Goal: Task Accomplishment & Management: Manage account settings

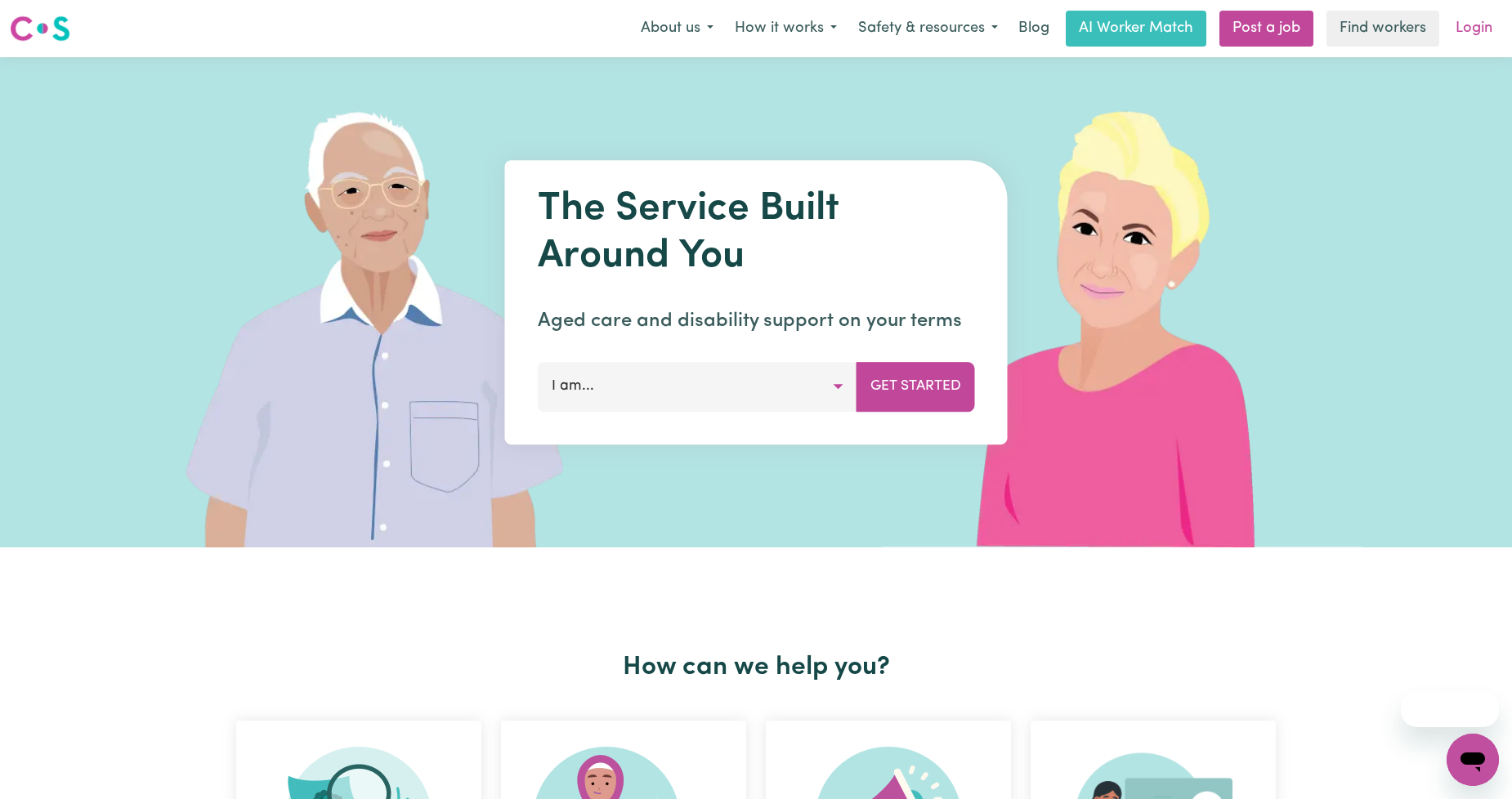
click at [1494, 44] on link "Login" at bounding box center [1474, 28] width 56 height 36
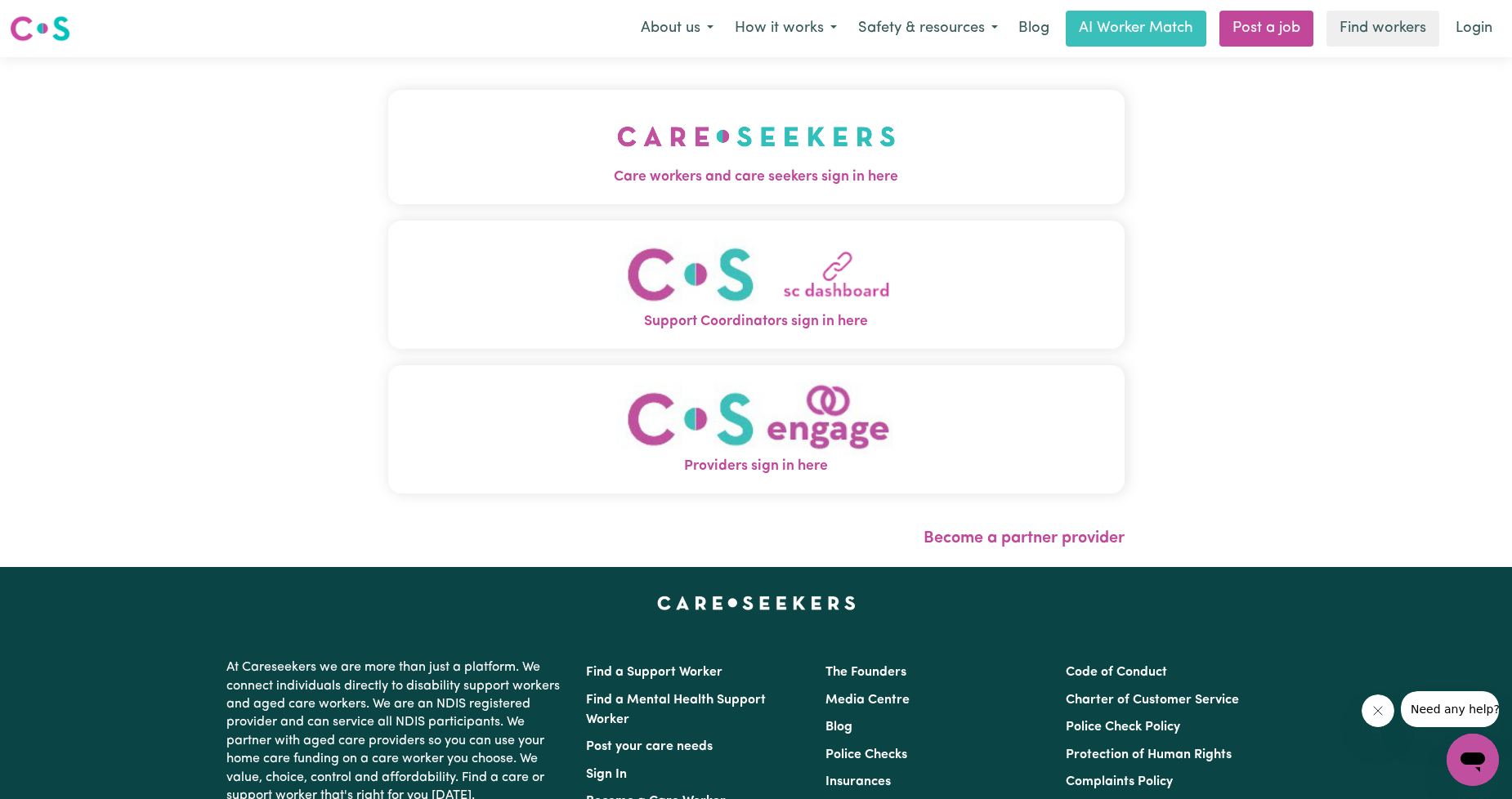
click at [727, 202] on button "Care workers and care seekers sign in here" at bounding box center [756, 147] width 736 height 114
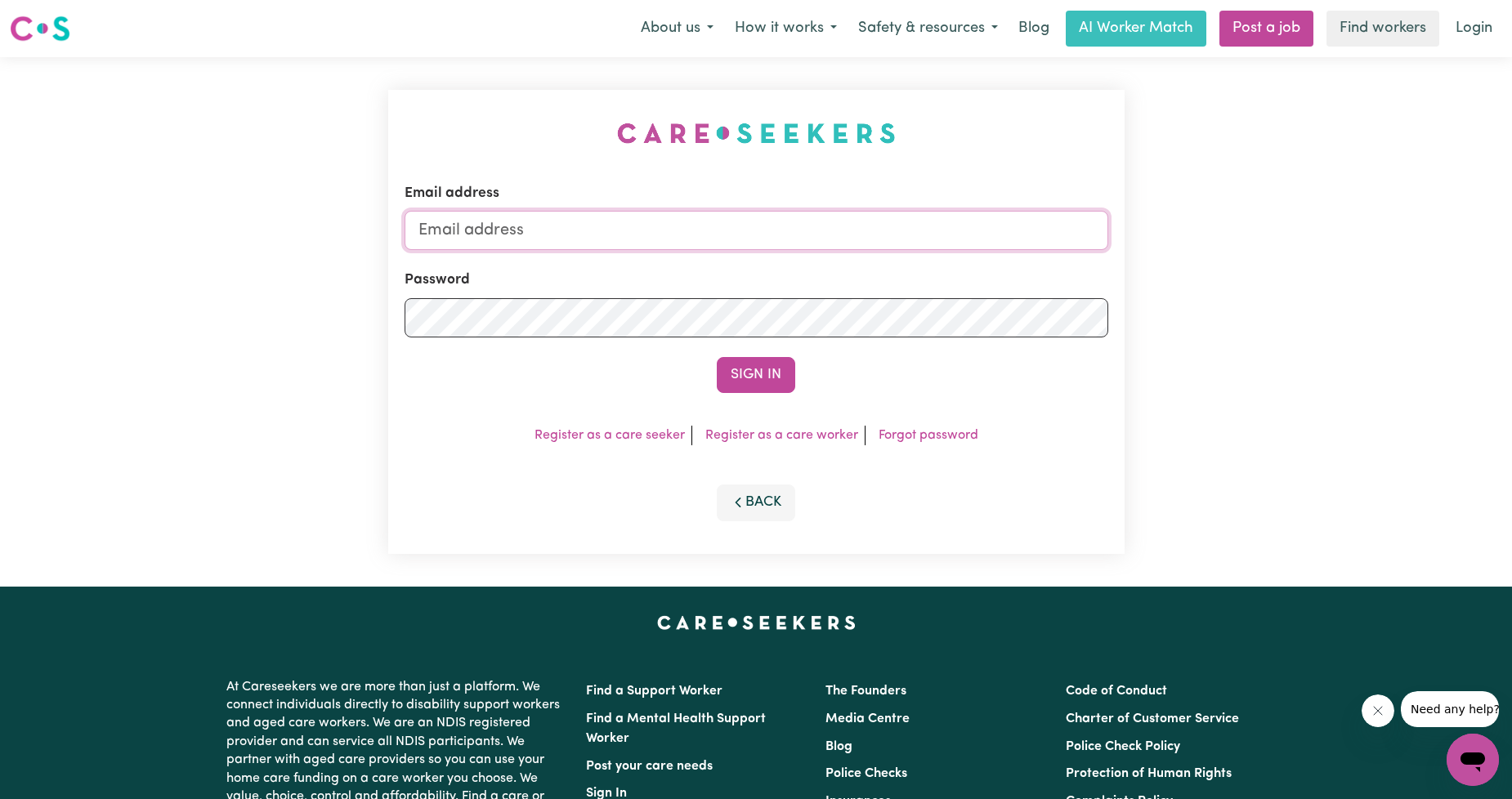
click at [725, 234] on input "Email address" at bounding box center [756, 231] width 703 height 39
drag, startPoint x: 504, startPoint y: 230, endPoint x: 820, endPoint y: 232, distance: 316.0
click at [820, 232] on input "[EMAIL_ADDRESS][PERSON_NAME][DOMAIN_NAME]" at bounding box center [756, 231] width 703 height 39
type input "[EMAIL_ADDRESS][DOMAIN_NAME]"
click at [744, 372] on button "Sign In" at bounding box center [756, 375] width 79 height 36
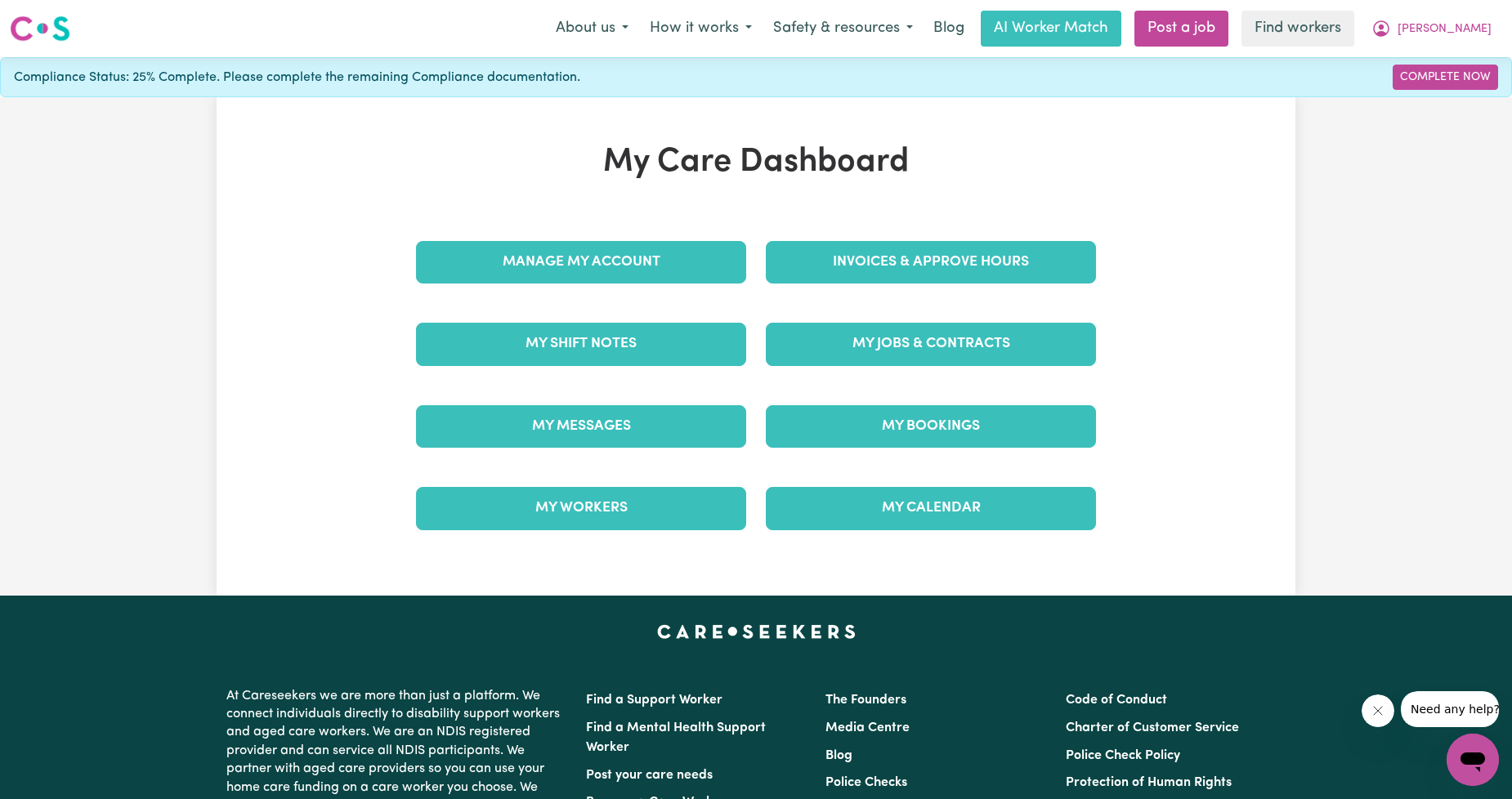
click at [837, 322] on div "My Jobs & Contracts" at bounding box center [930, 343] width 350 height 82
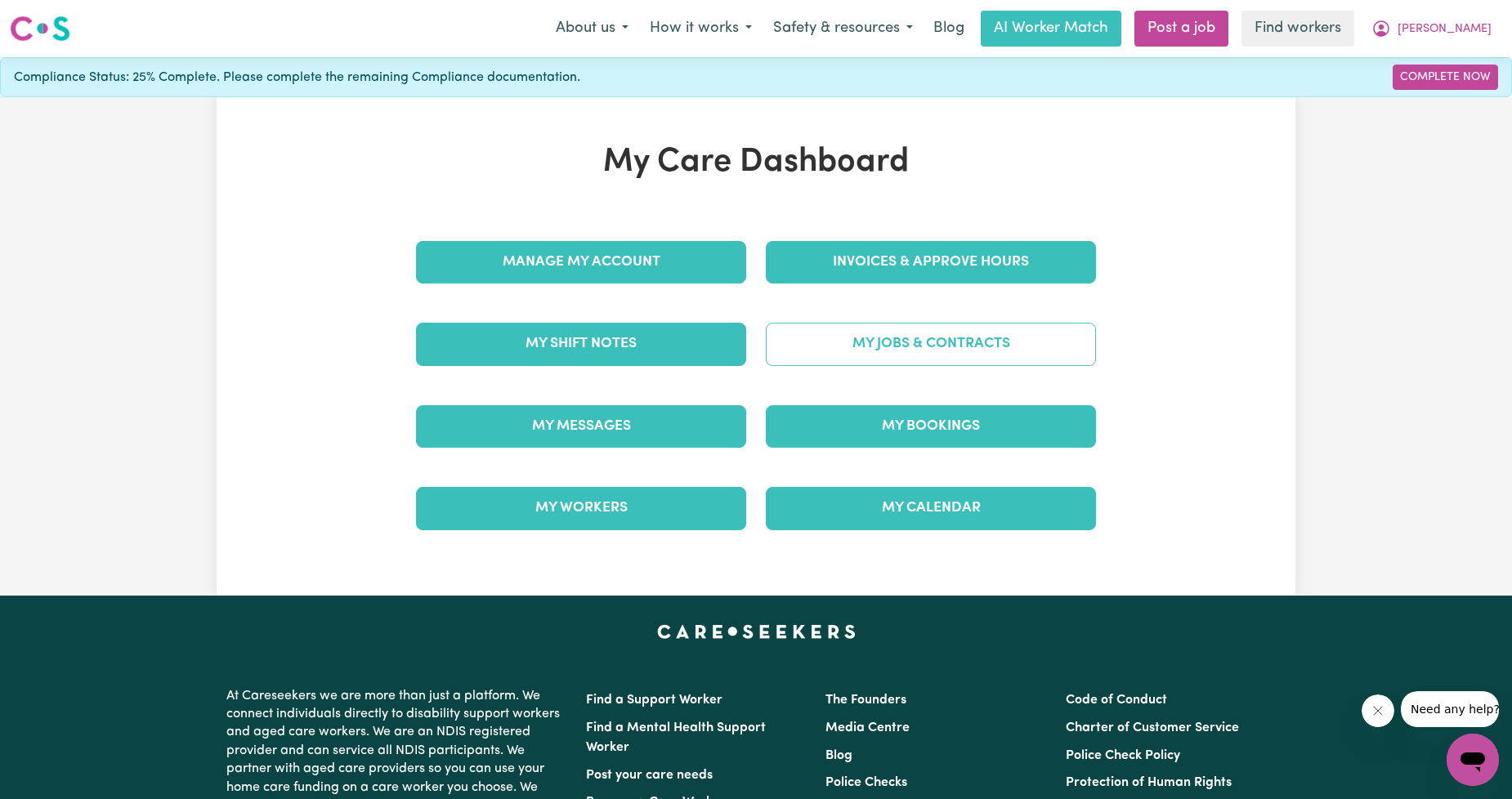
click at [853, 350] on link "My Jobs & Contracts" at bounding box center [930, 343] width 330 height 42
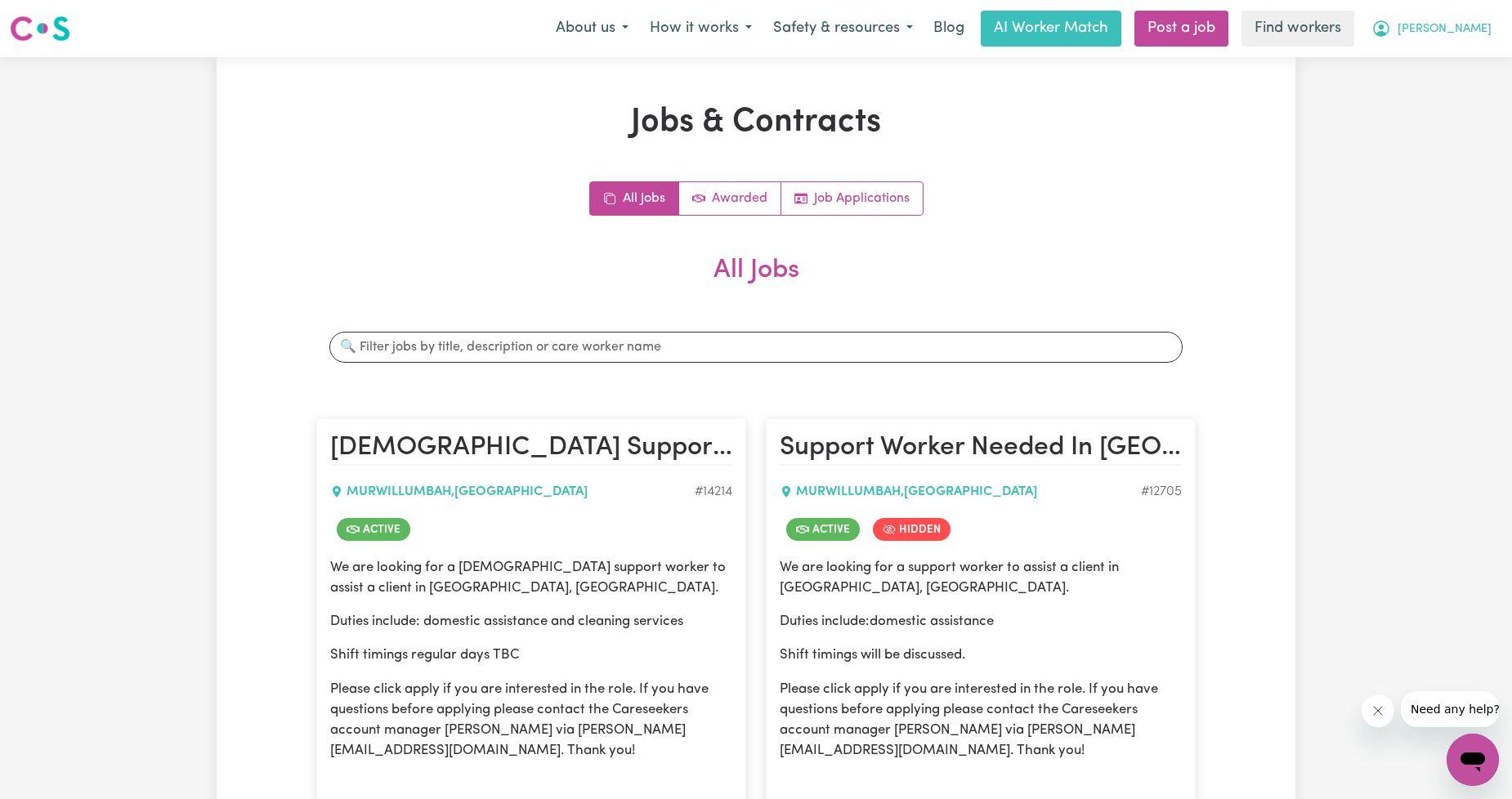
click at [1470, 22] on span "[PERSON_NAME]" at bounding box center [1444, 29] width 94 height 18
click at [1428, 64] on link "My Dashboard" at bounding box center [1437, 63] width 129 height 31
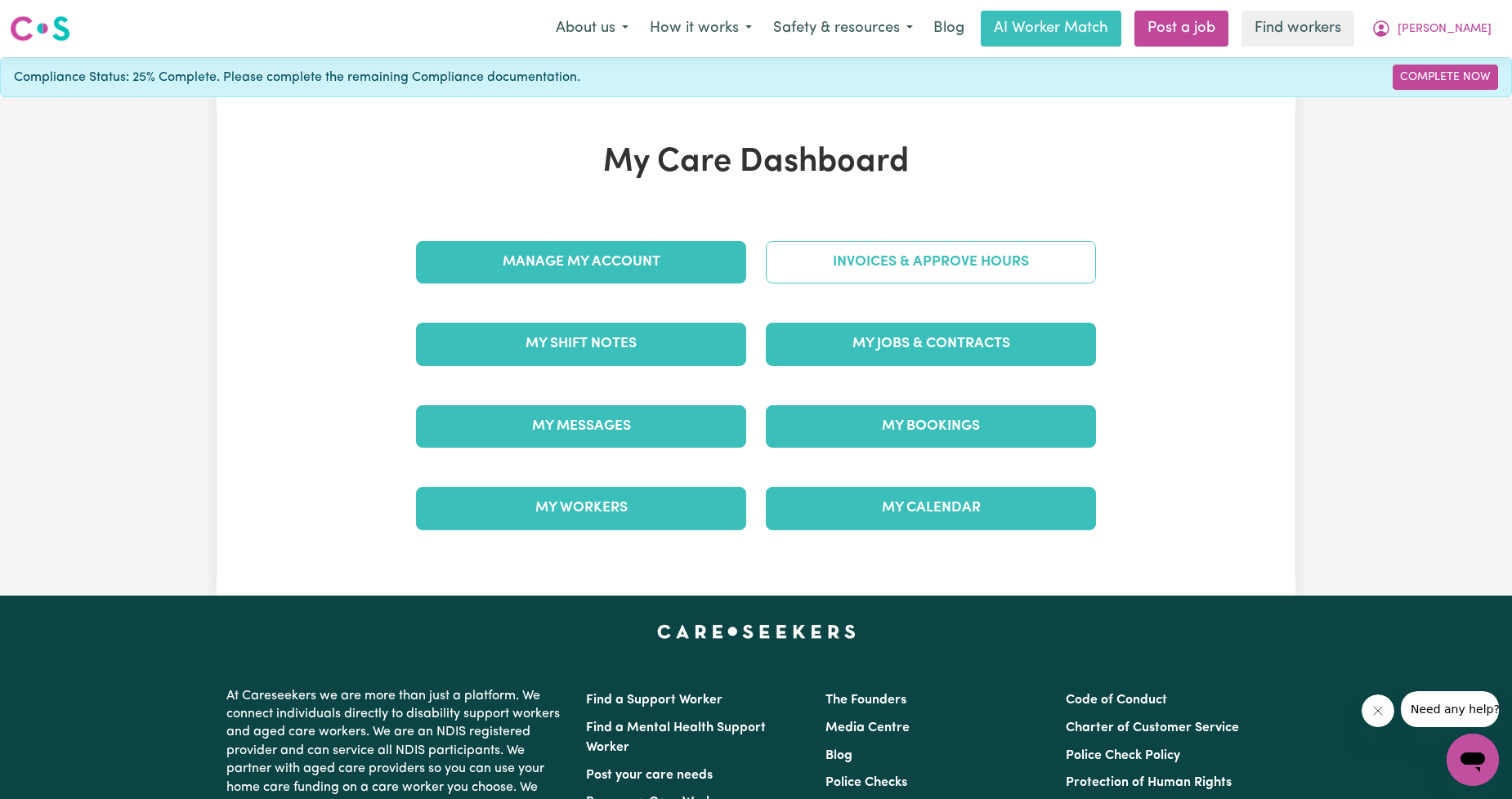
click at [1026, 264] on link "Invoices & Approve Hours" at bounding box center [930, 262] width 330 height 42
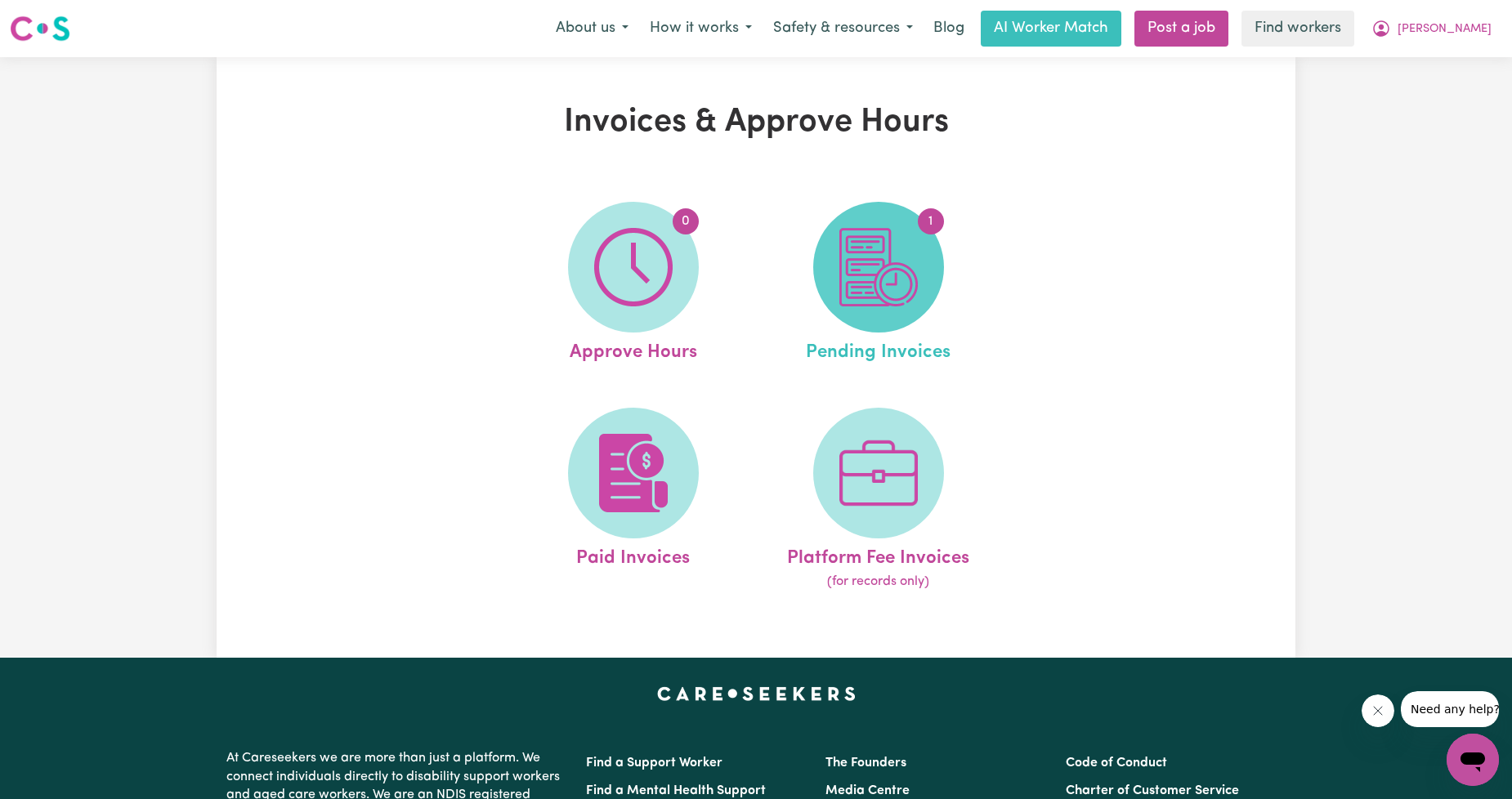
click at [841, 271] on img at bounding box center [879, 267] width 79 height 79
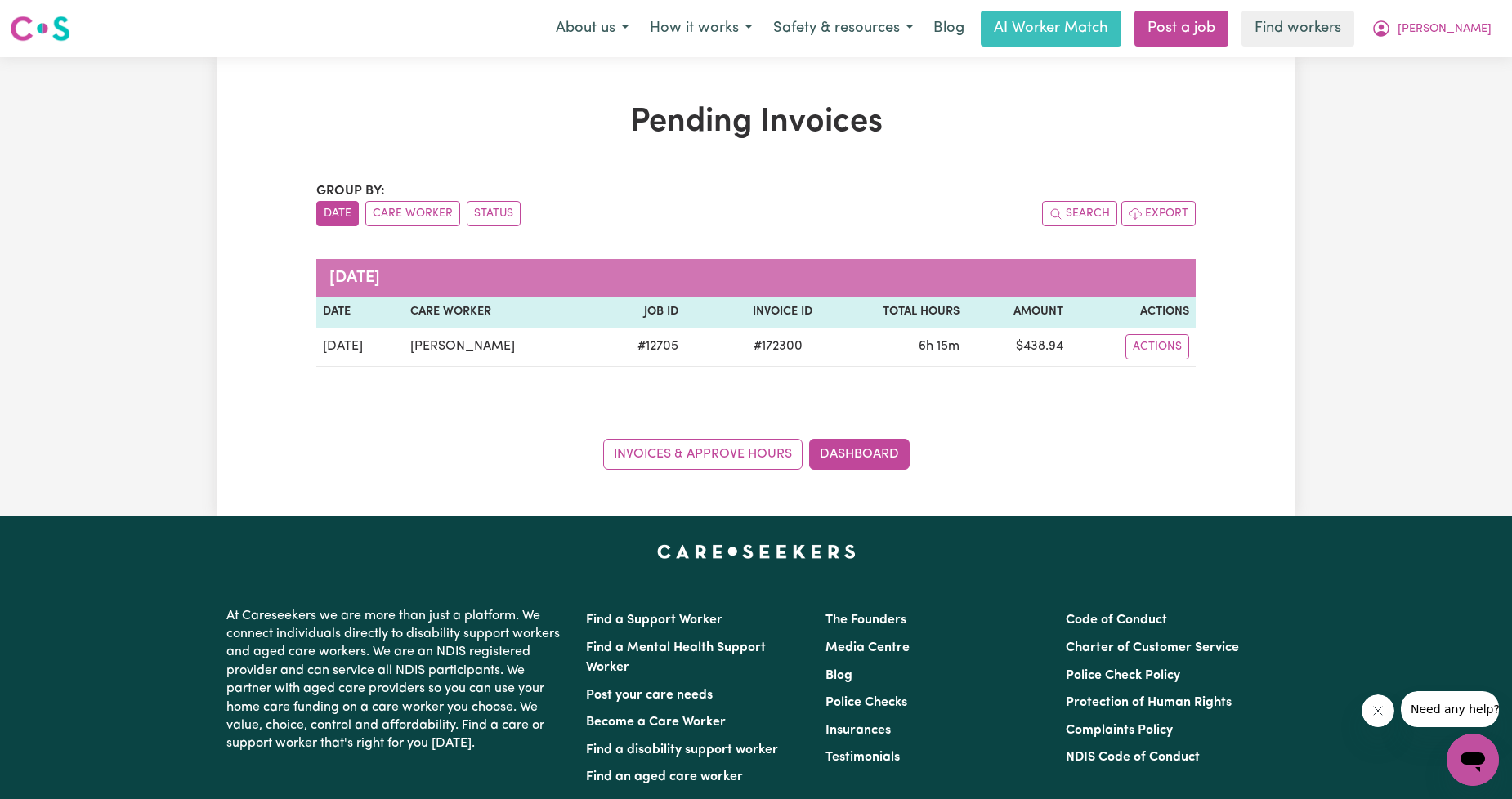
click at [1281, 125] on div "Pending Invoices Group by: Date Care Worker Status Search Export [DATE] Date Ca…" at bounding box center [756, 286] width 1079 height 367
click at [1474, 35] on span "[PERSON_NAME]" at bounding box center [1444, 29] width 94 height 18
click at [1456, 58] on link "My Dashboard" at bounding box center [1437, 63] width 129 height 31
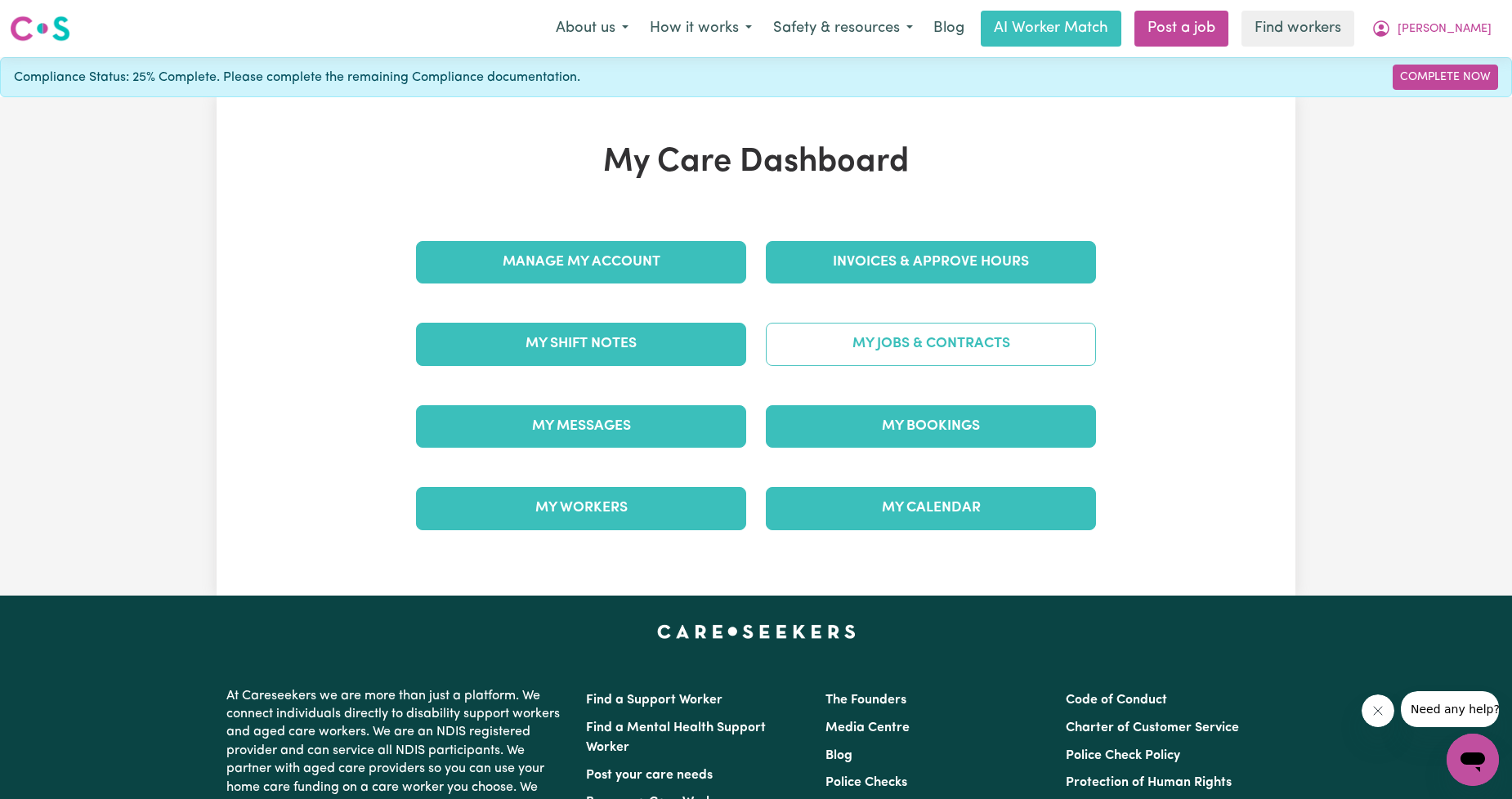
click at [967, 339] on link "My Jobs & Contracts" at bounding box center [930, 343] width 330 height 42
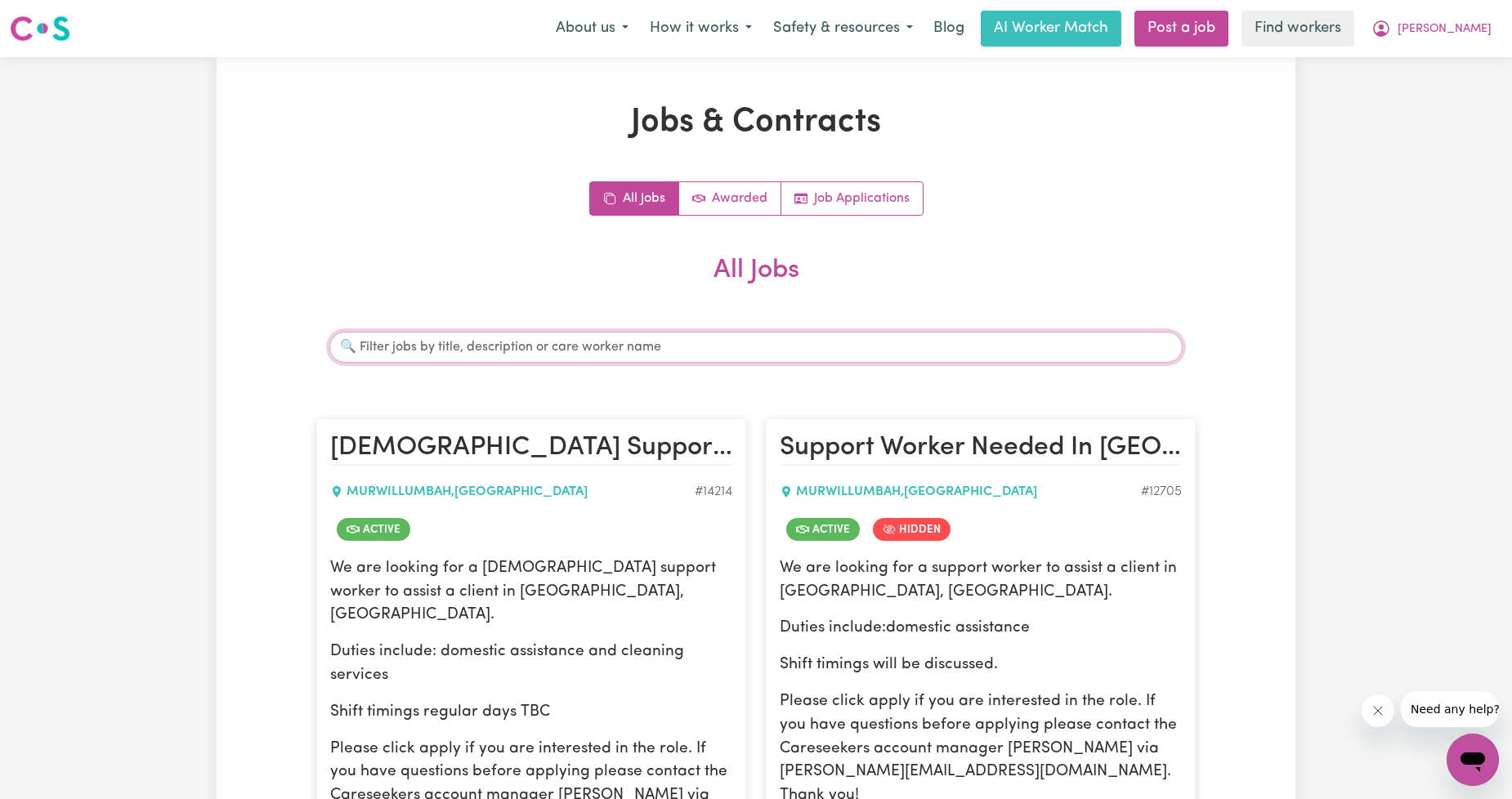
click at [673, 355] on input "Search jobs" at bounding box center [756, 347] width 854 height 31
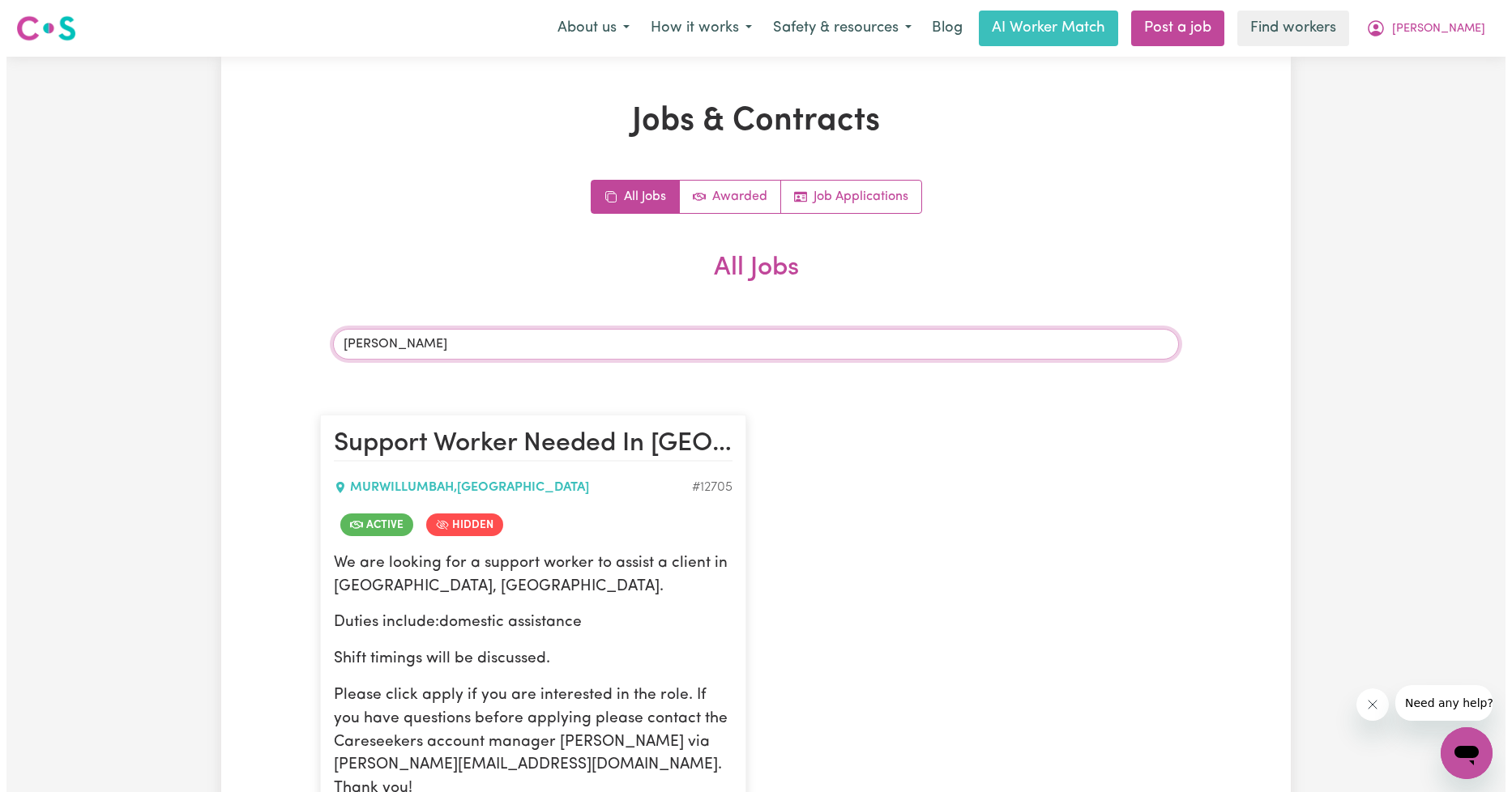
scroll to position [601, 0]
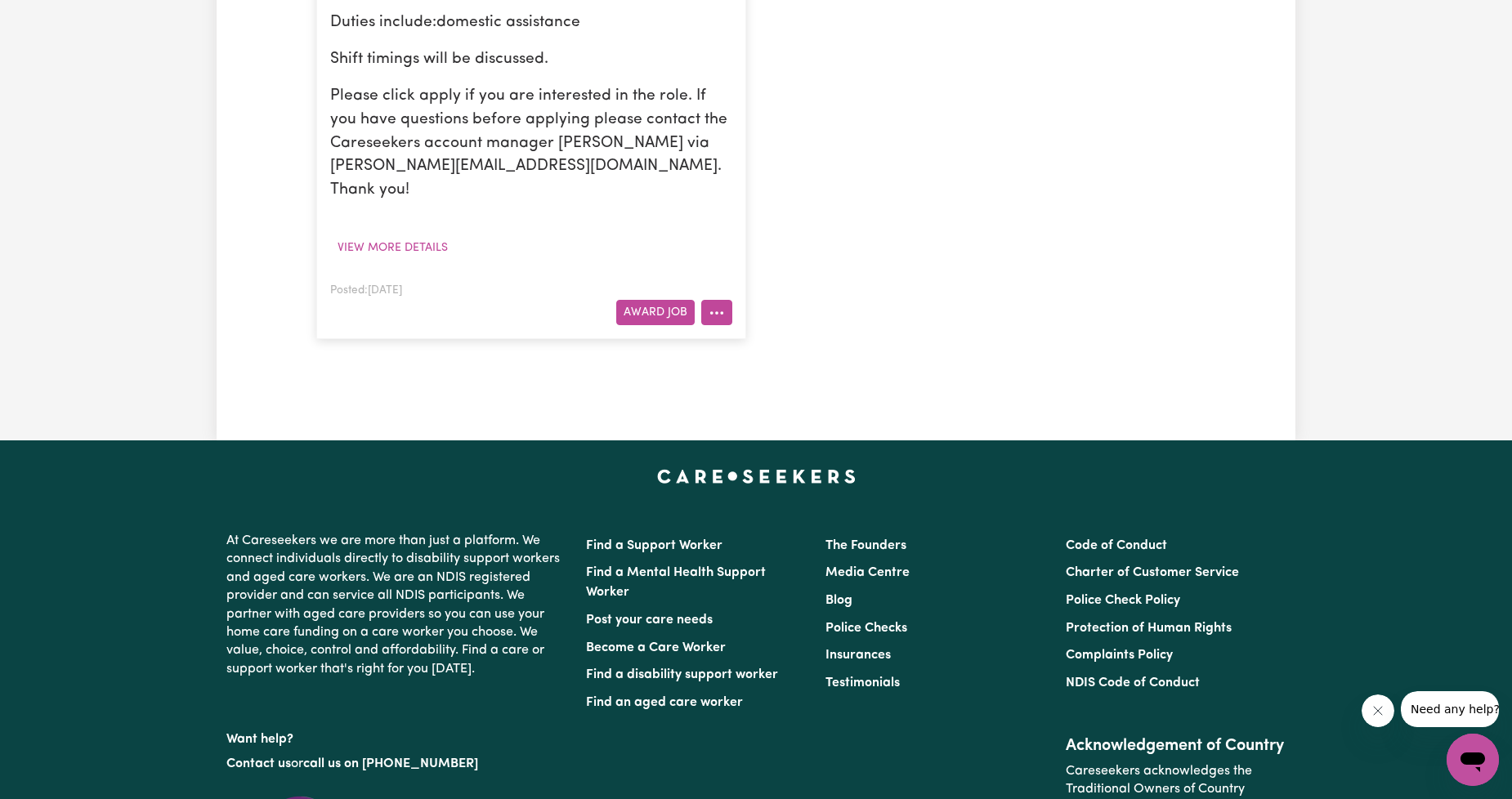
type input "[PERSON_NAME]"
click at [705, 301] on button "More options" at bounding box center [717, 312] width 31 height 25
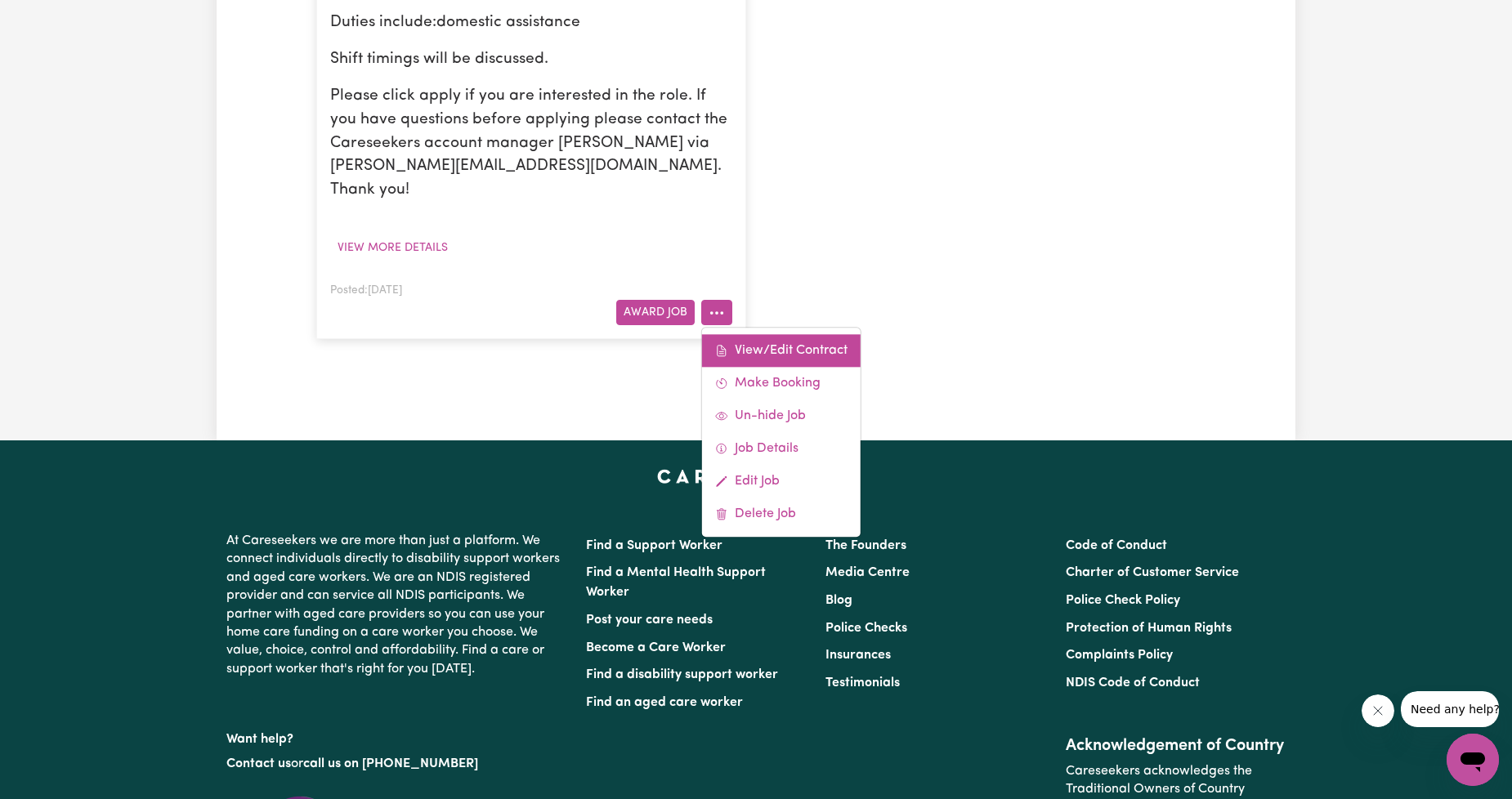
click at [729, 334] on link "View/Edit Contract" at bounding box center [780, 350] width 159 height 33
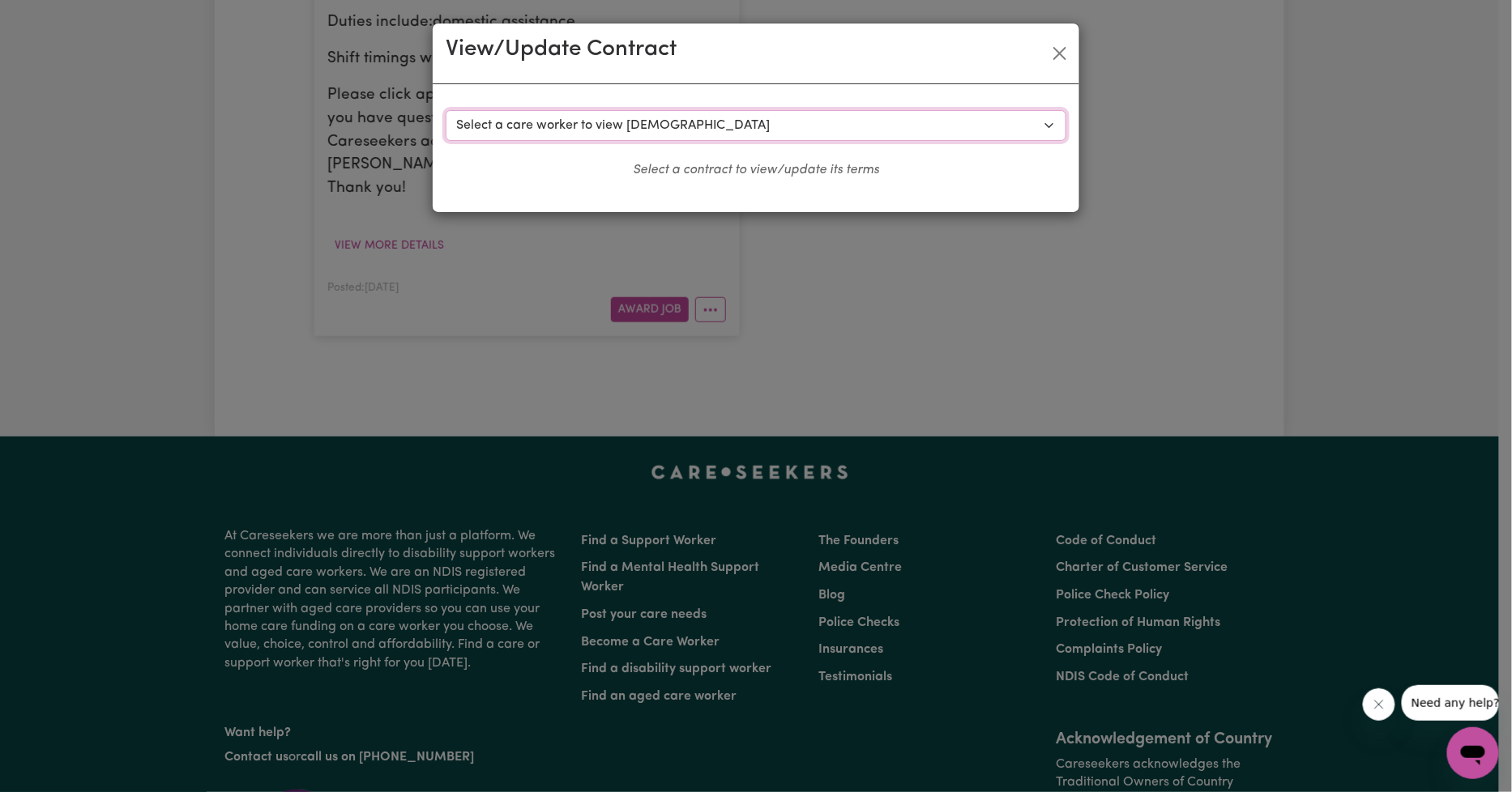
click at [630, 126] on select "Select a care worker to view [DEMOGRAPHIC_DATA] #9319 - [PERSON_NAME] (contract…" at bounding box center [755, 125] width 620 height 31
select select "8932"
click at [445, 111] on select "Select a care worker to view [DEMOGRAPHIC_DATA] #9319 - [PERSON_NAME] (contract…" at bounding box center [755, 125] width 620 height 31
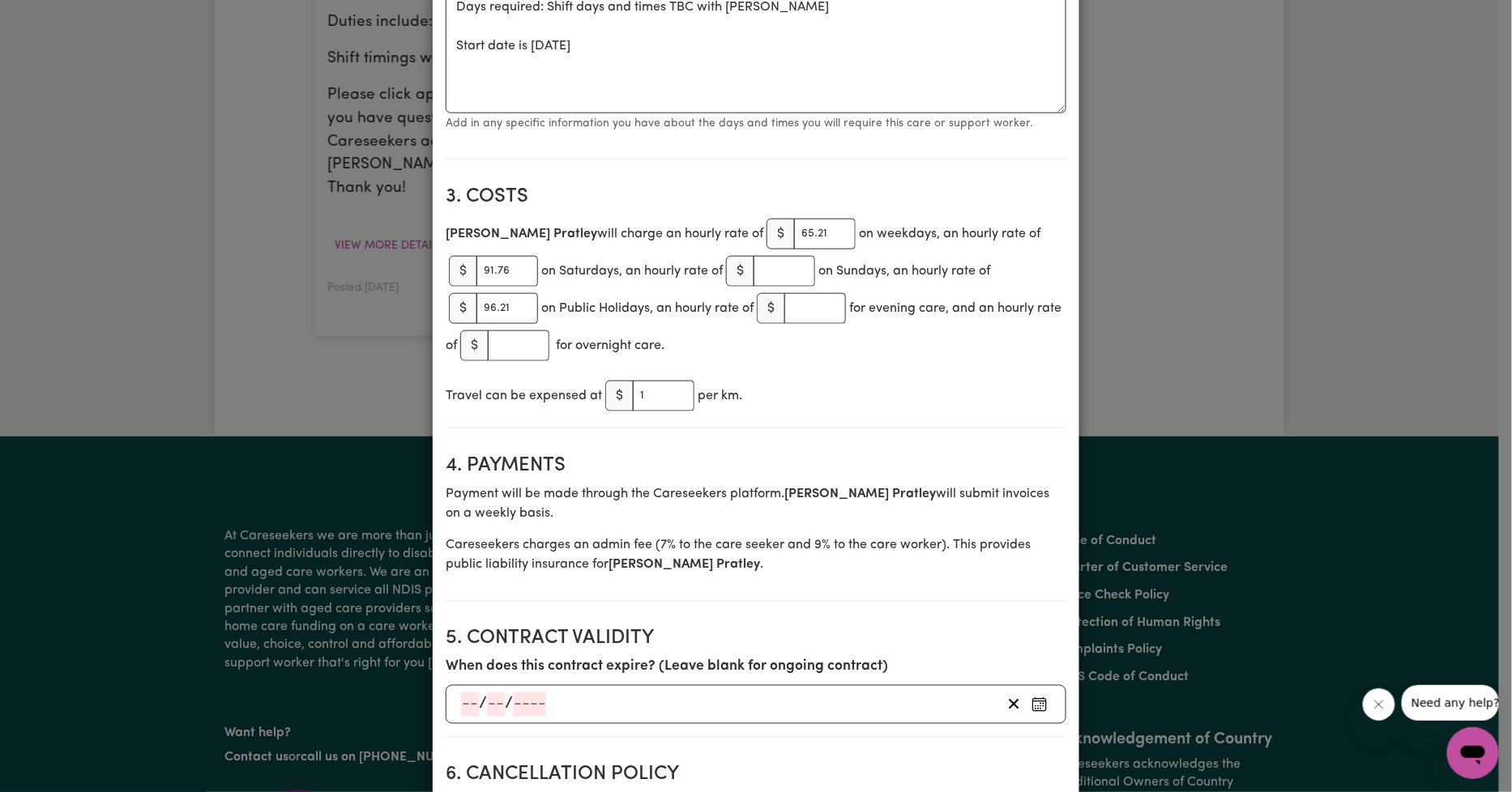
click at [240, 309] on div "View/Update Contract Select a contract to view Select a care worker to view [DE…" at bounding box center [756, 396] width 1512 height 792
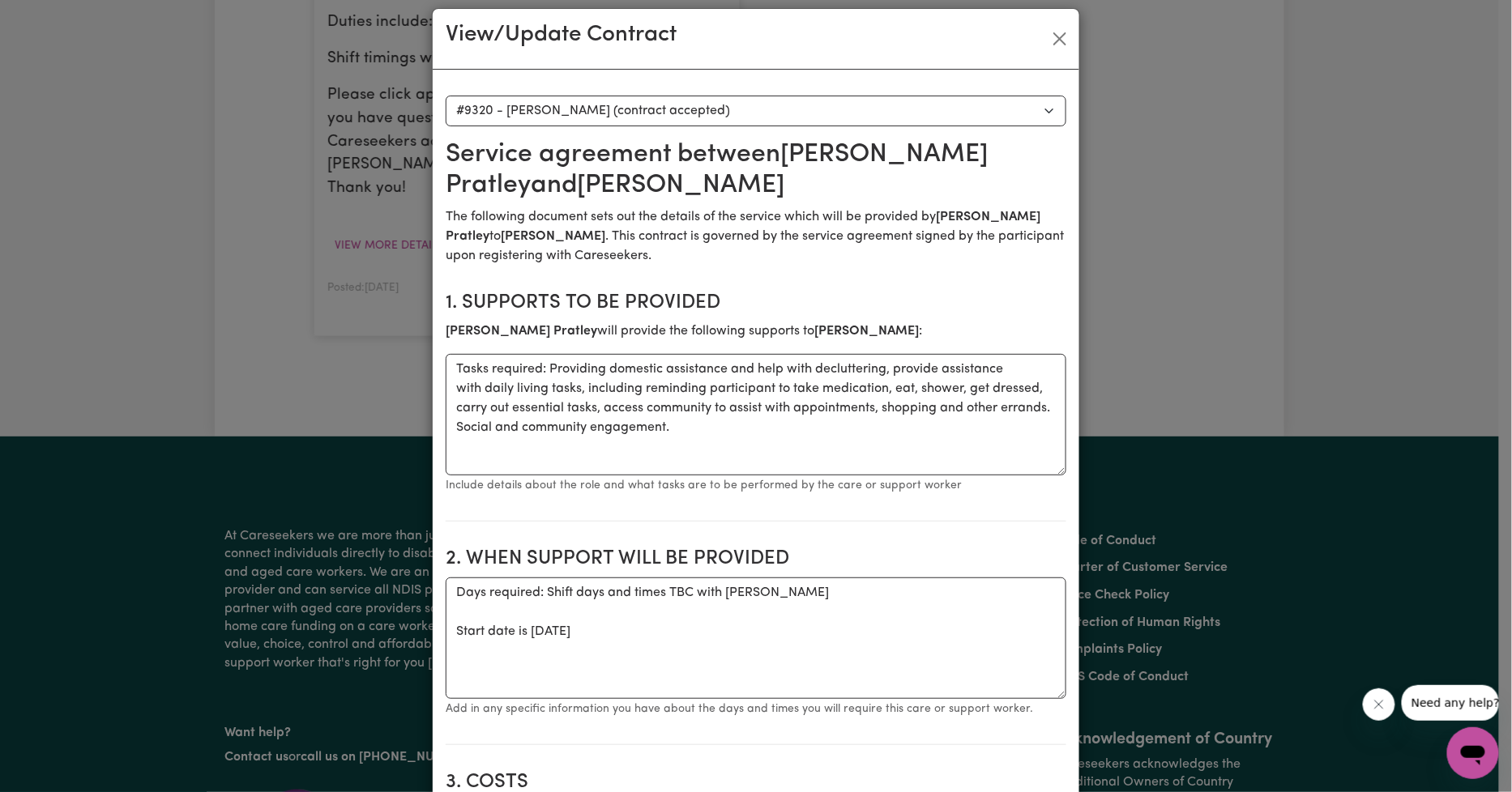
scroll to position [0, 0]
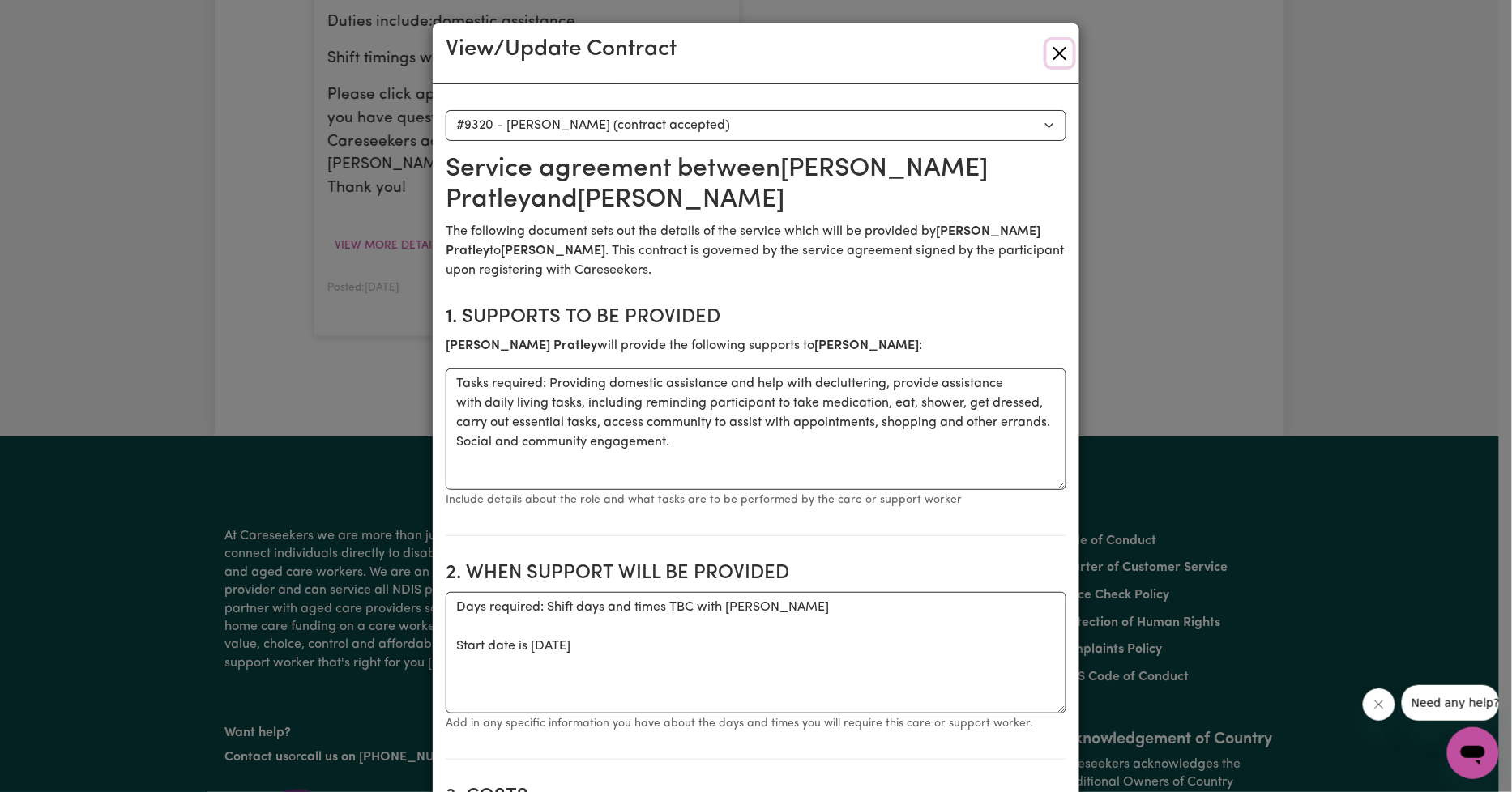
click at [1060, 51] on button "Close" at bounding box center [1060, 54] width 26 height 26
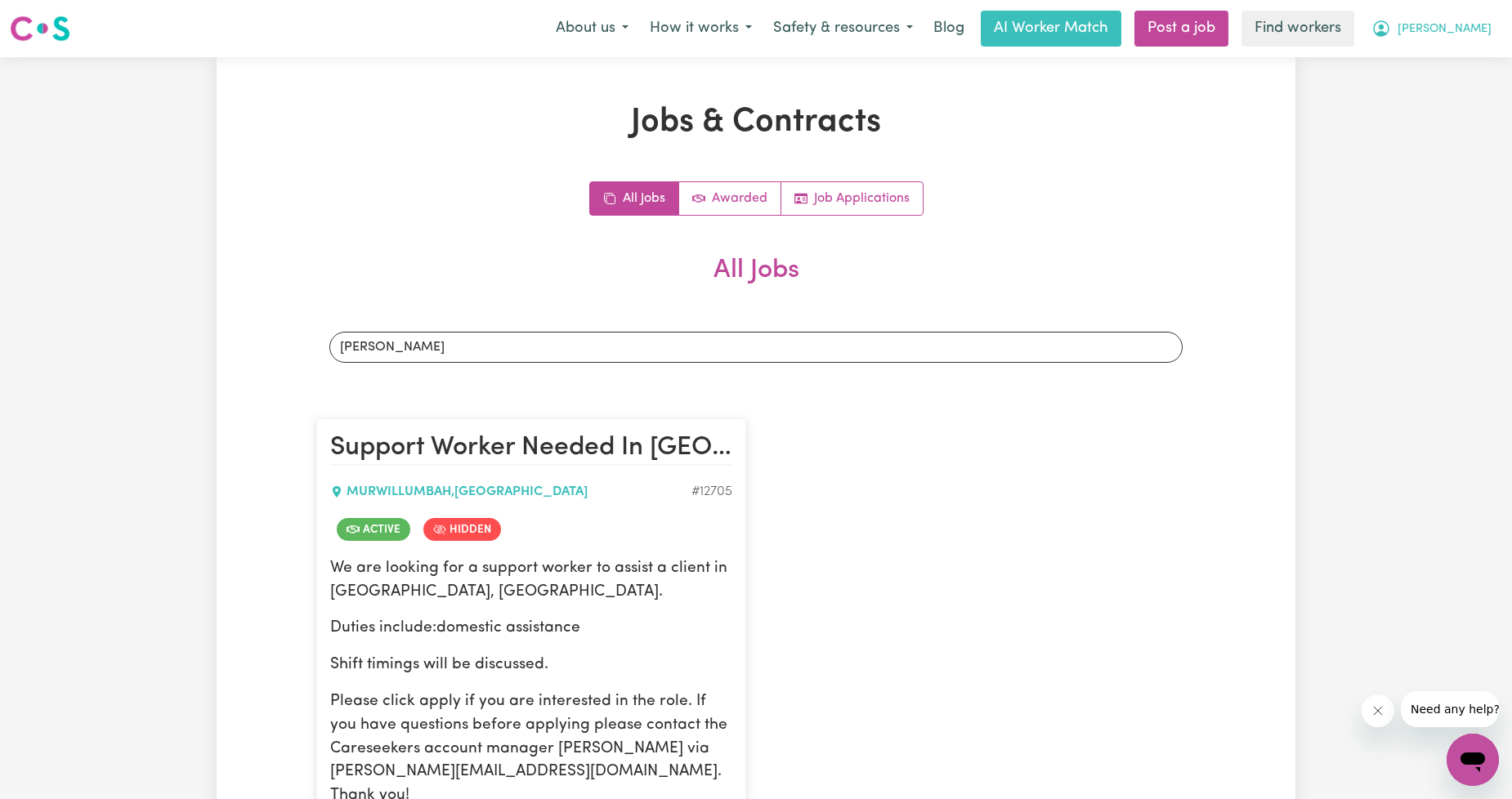
click at [1391, 23] on icon "My Account" at bounding box center [1381, 28] width 20 height 20
click at [1411, 57] on link "My Dashboard" at bounding box center [1437, 63] width 129 height 31
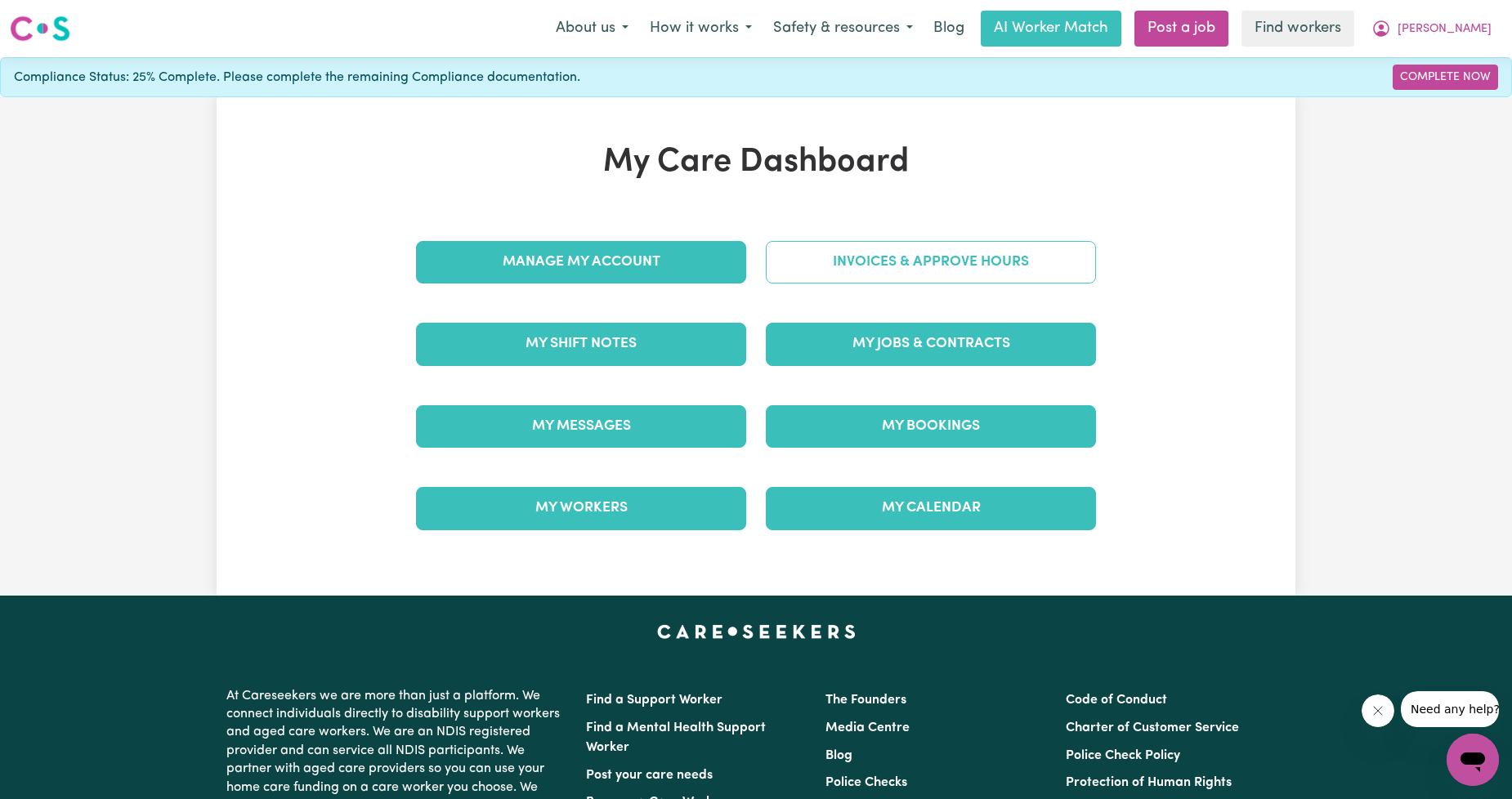
click at [1061, 241] on link "Invoices & Approve Hours" at bounding box center [930, 262] width 330 height 42
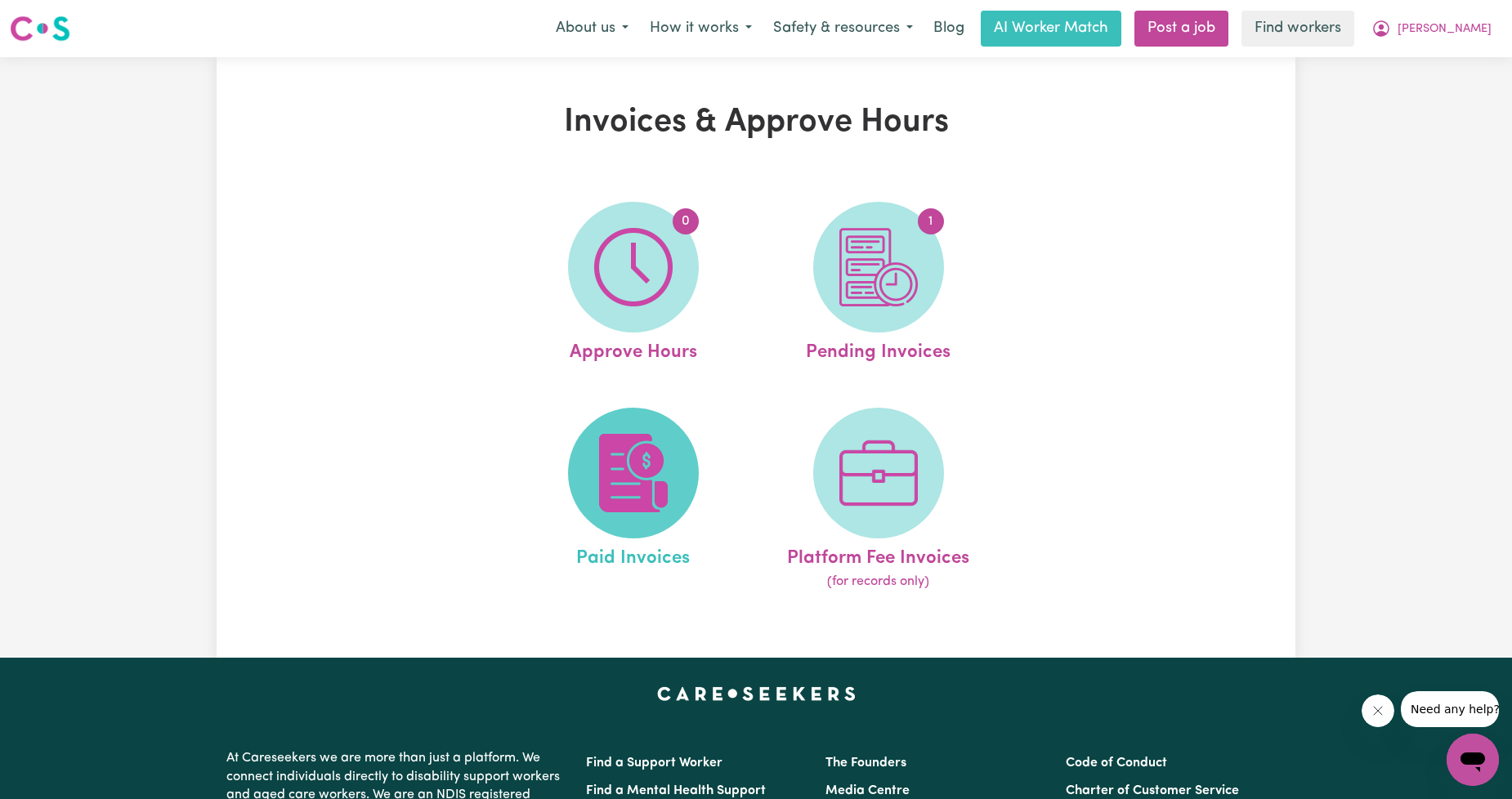
click at [671, 467] on img at bounding box center [633, 474] width 79 height 79
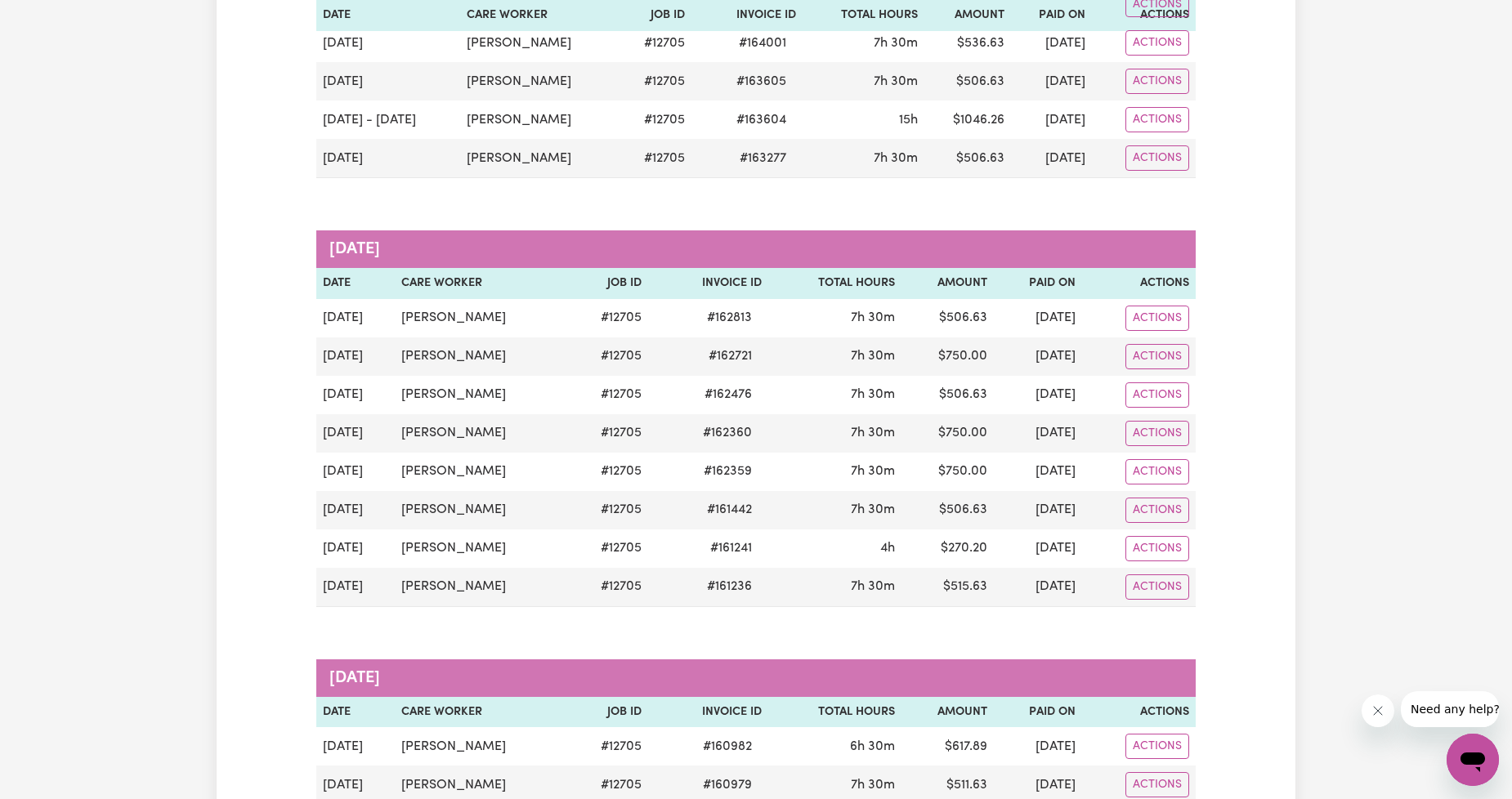
scroll to position [2118, 0]
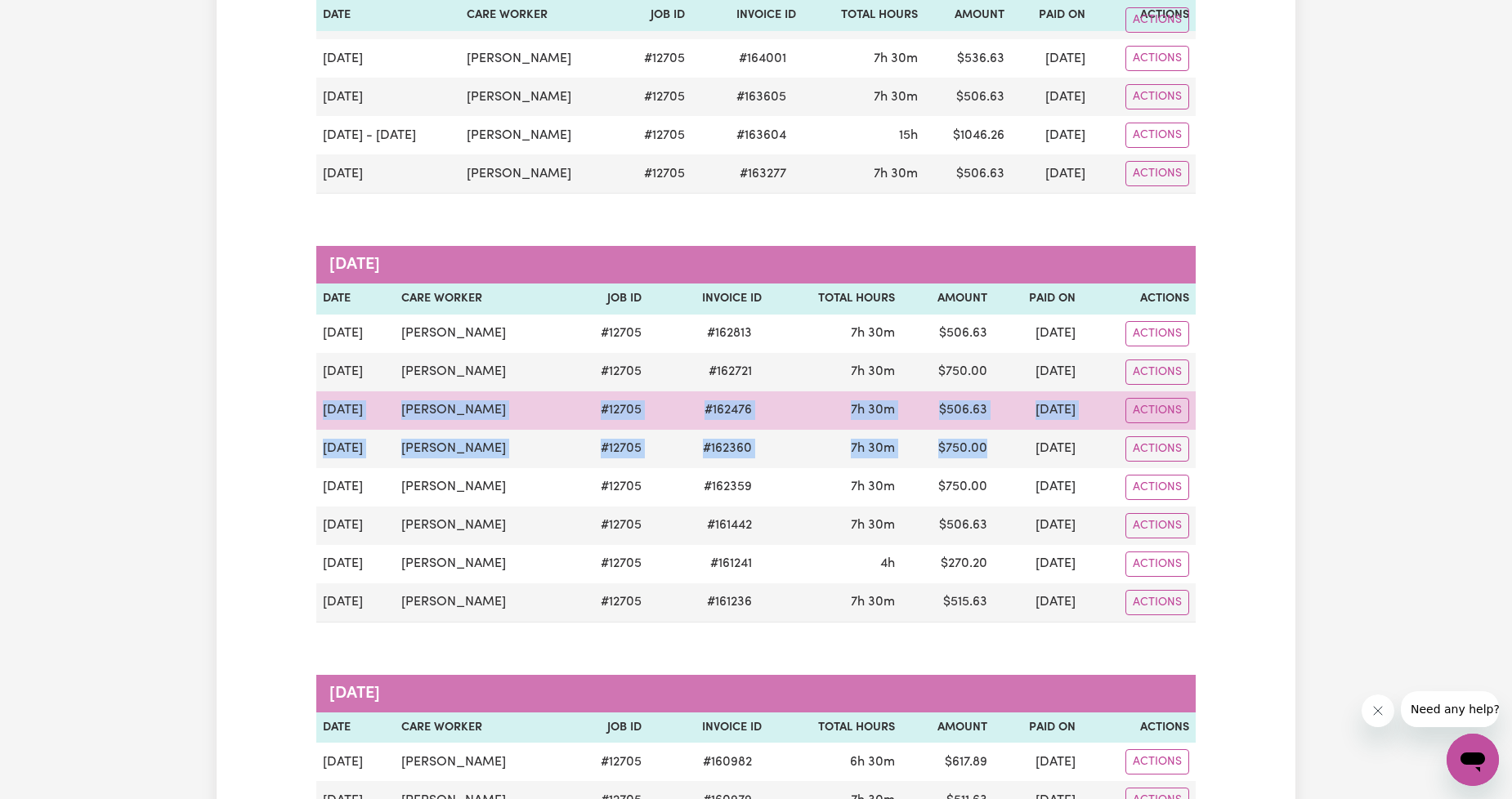
drag, startPoint x: 958, startPoint y: 466, endPoint x: 325, endPoint y: 419, distance: 634.7
click at [325, 419] on tbody "[DATE] [PERSON_NAME] # 12705 # 162813 7h 30m $ 506.63 [DATE] Actions [DATE] [PE…" at bounding box center [756, 468] width 880 height 308
click at [325, 419] on td "[DATE]" at bounding box center [355, 410] width 79 height 38
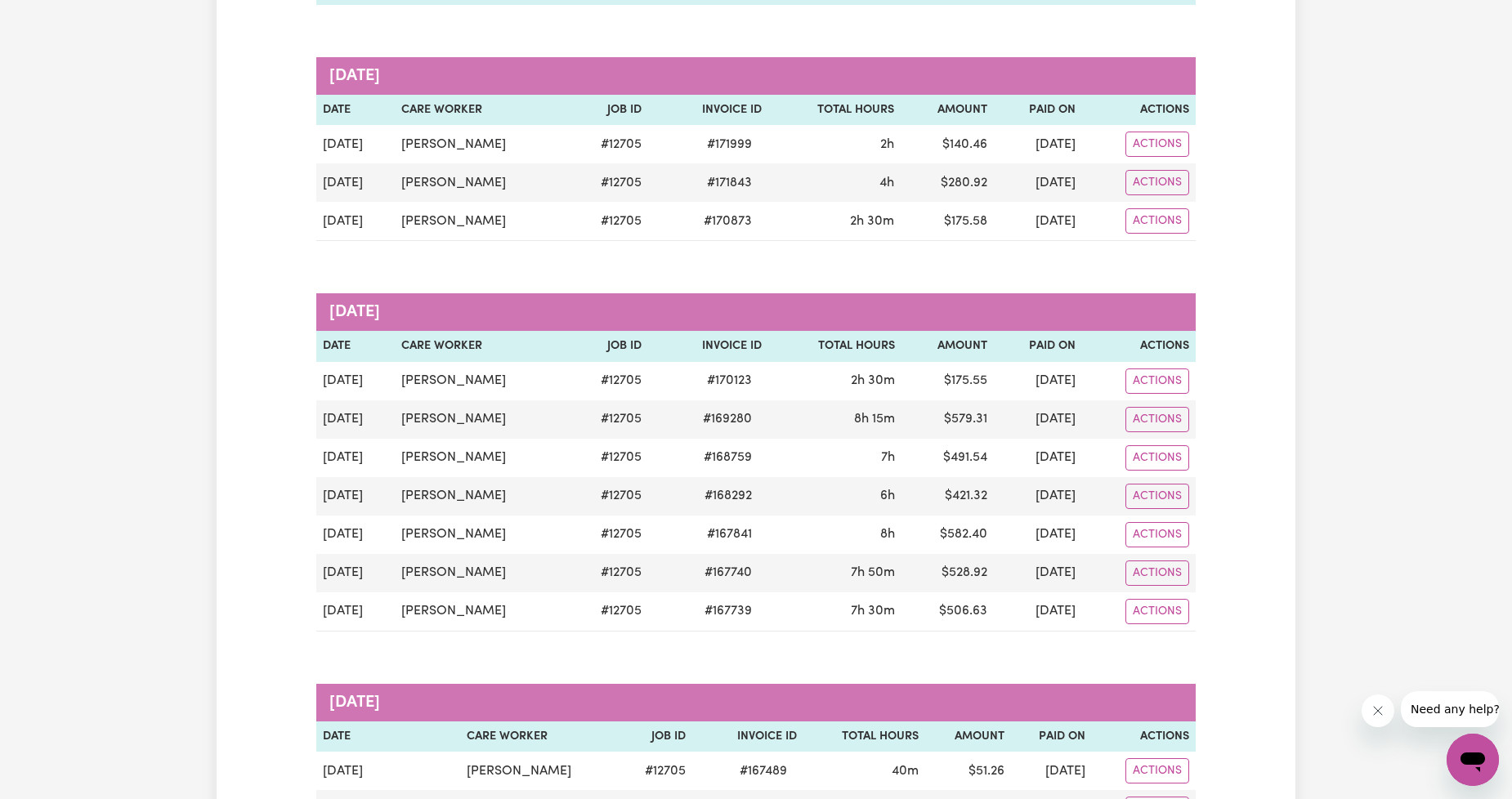
scroll to position [0, 0]
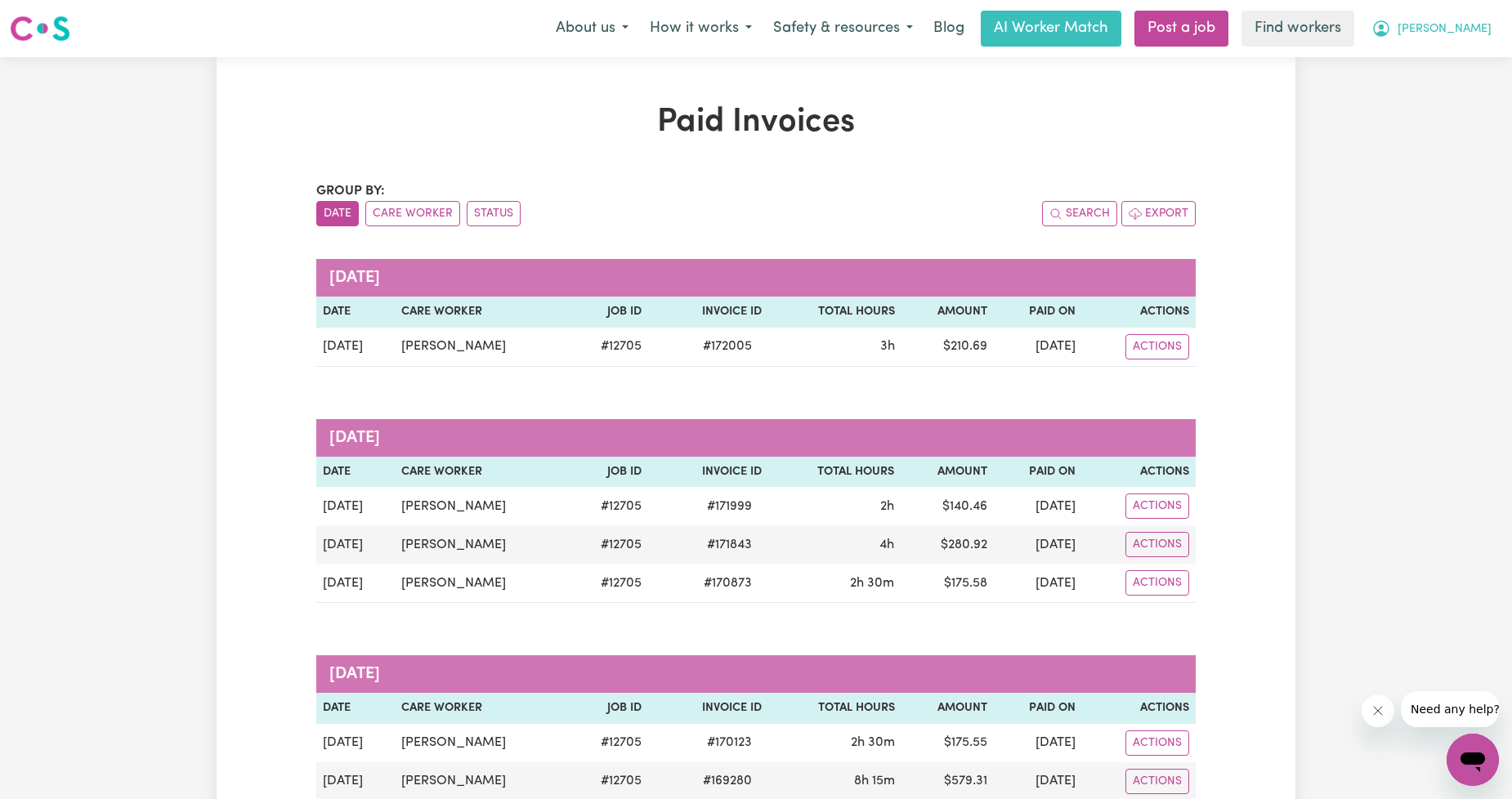
click at [1461, 23] on span "[PERSON_NAME]" at bounding box center [1444, 29] width 94 height 18
click at [1451, 60] on link "My Dashboard" at bounding box center [1437, 63] width 129 height 31
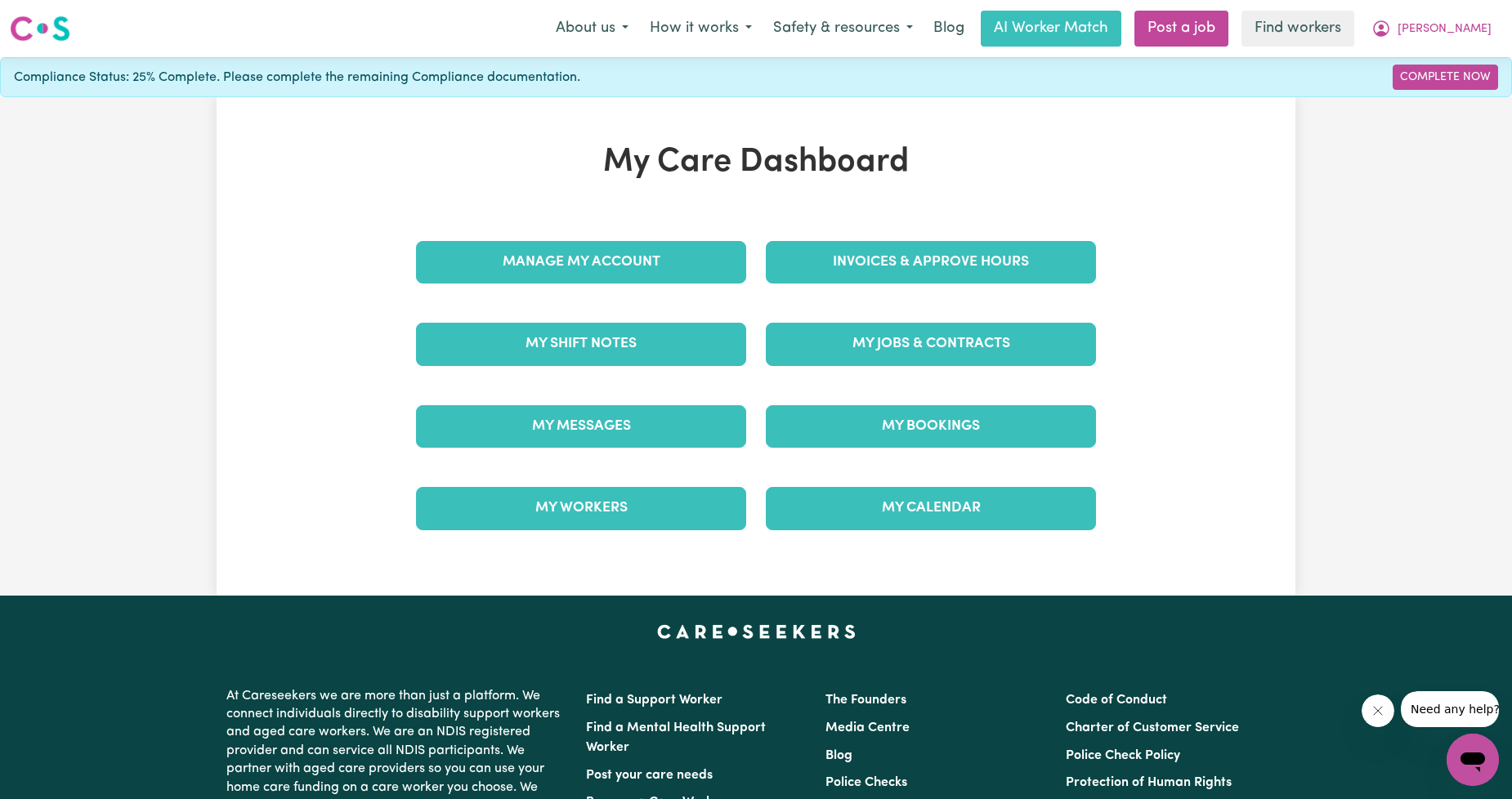
click at [952, 321] on div "My Jobs & Contracts" at bounding box center [930, 343] width 350 height 82
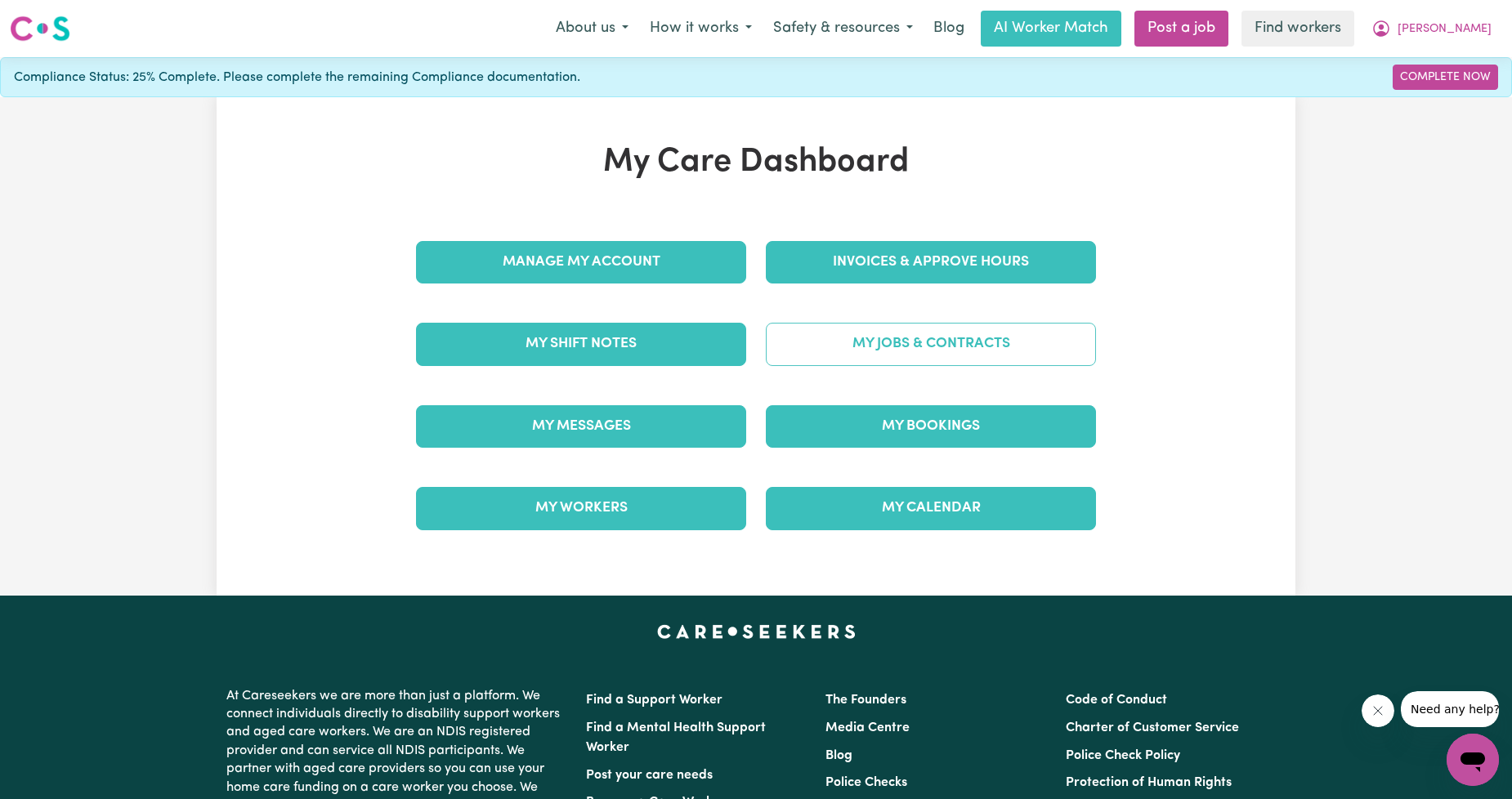
click at [945, 332] on link "My Jobs & Contracts" at bounding box center [930, 343] width 330 height 42
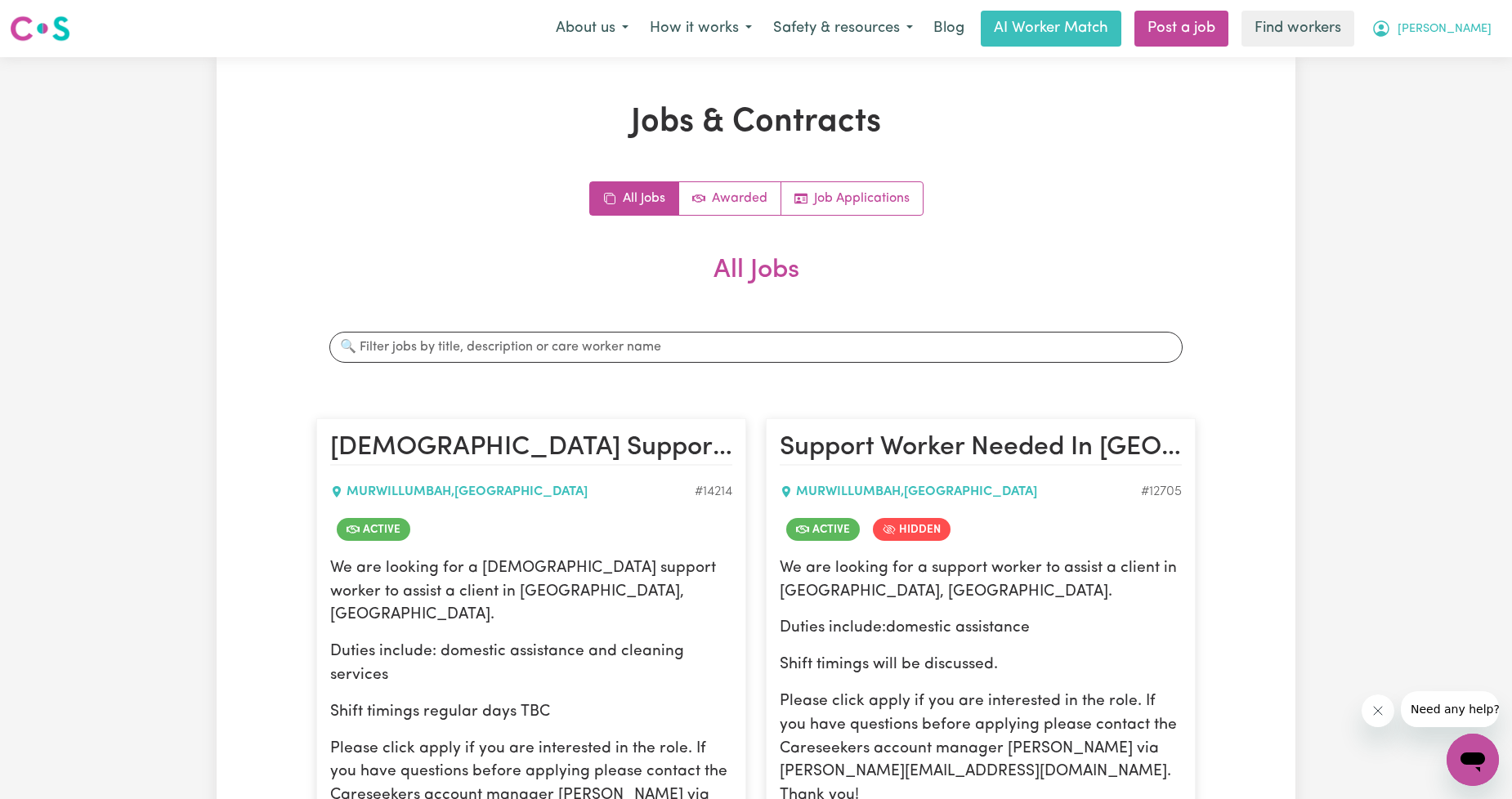
click at [1451, 27] on span "[PERSON_NAME]" at bounding box center [1444, 29] width 94 height 18
click at [1433, 80] on link "Logout" at bounding box center [1437, 94] width 129 height 31
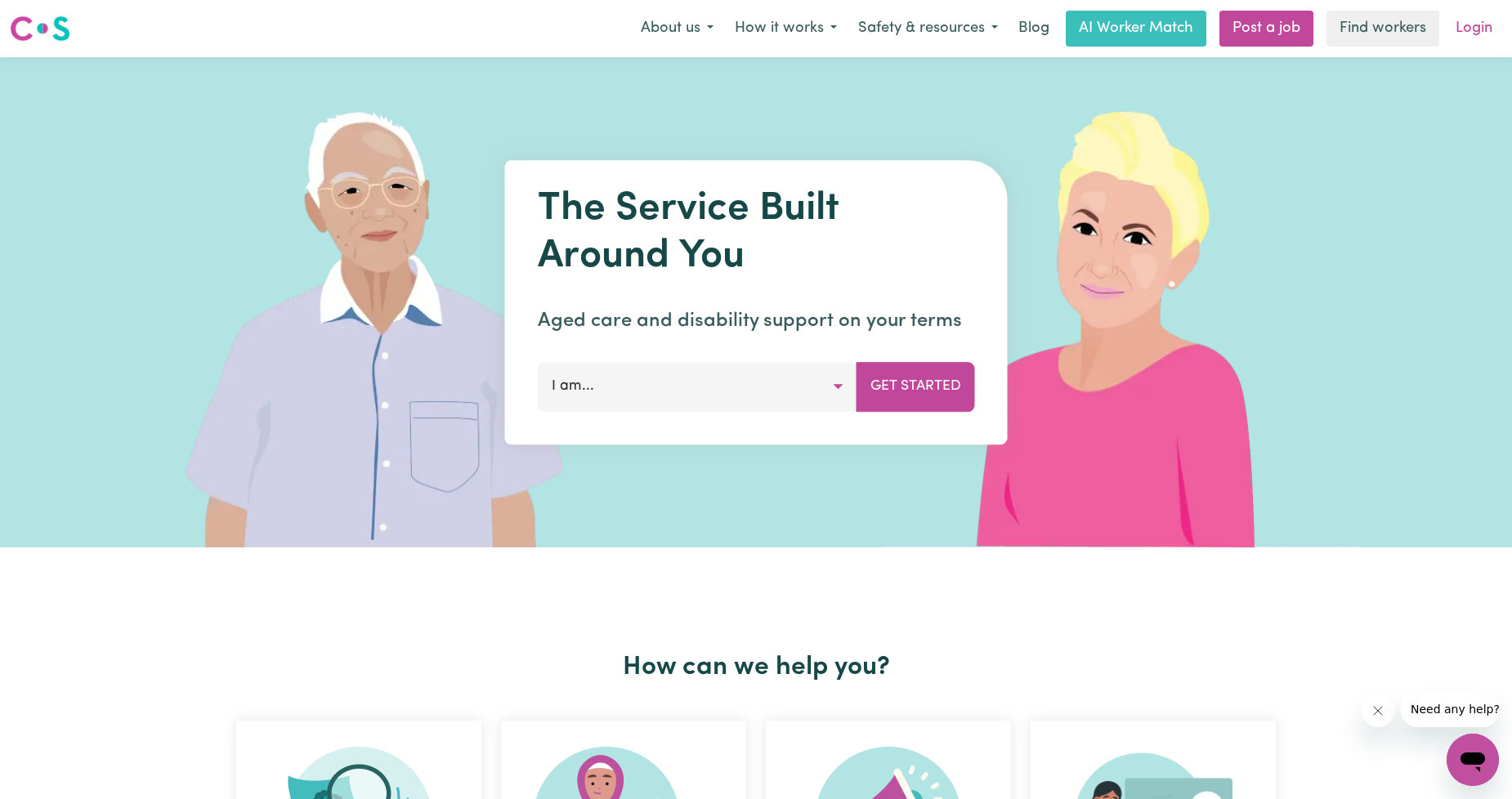
click at [1453, 37] on link "Login" at bounding box center [1474, 28] width 56 height 36
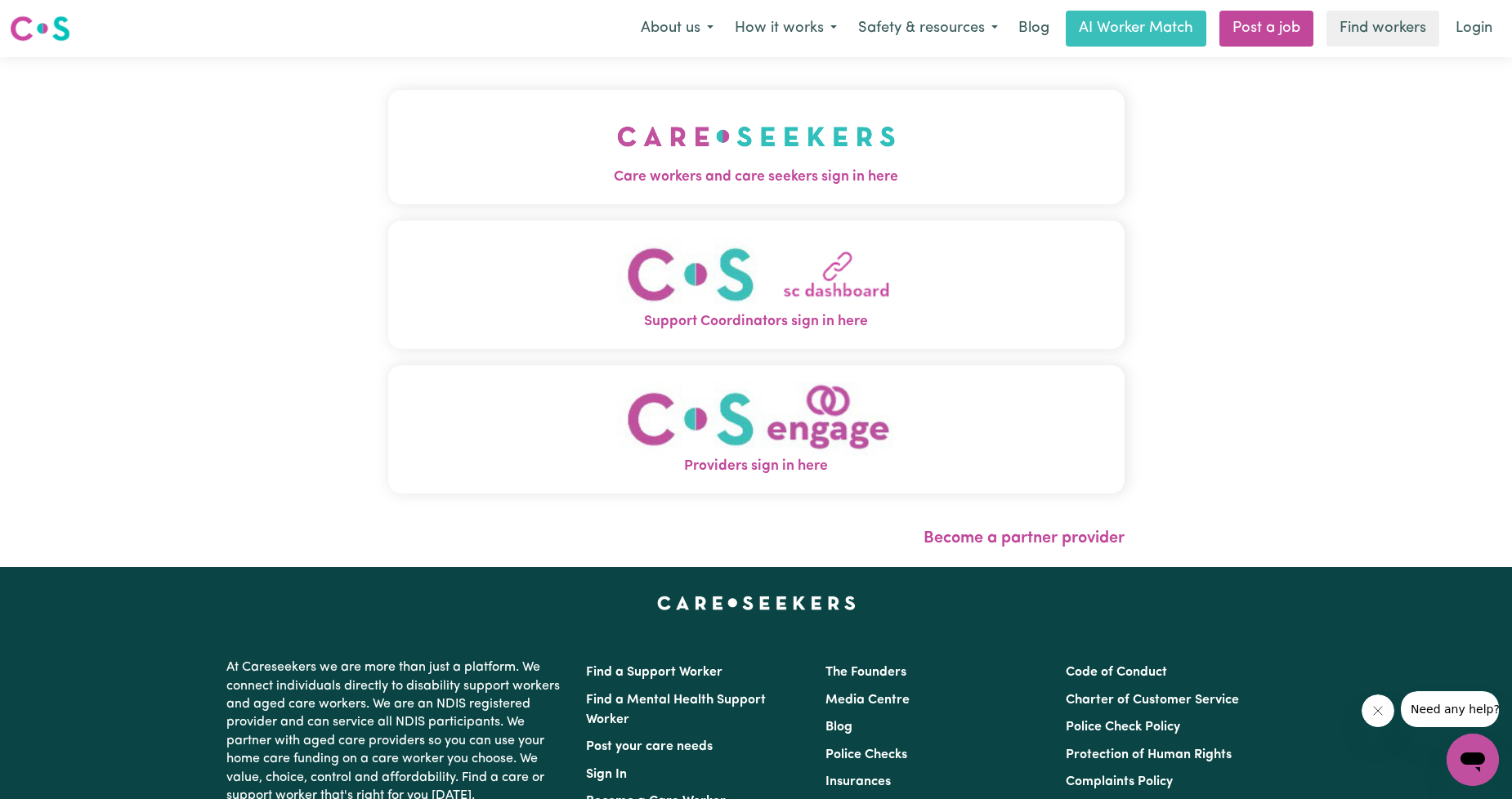
click at [863, 166] on div "Care workers and care seekers sign in here Support Coordinators sign in here Pr…" at bounding box center [756, 312] width 756 height 510
click at [754, 177] on span "Care workers and care seekers sign in here" at bounding box center [756, 177] width 736 height 22
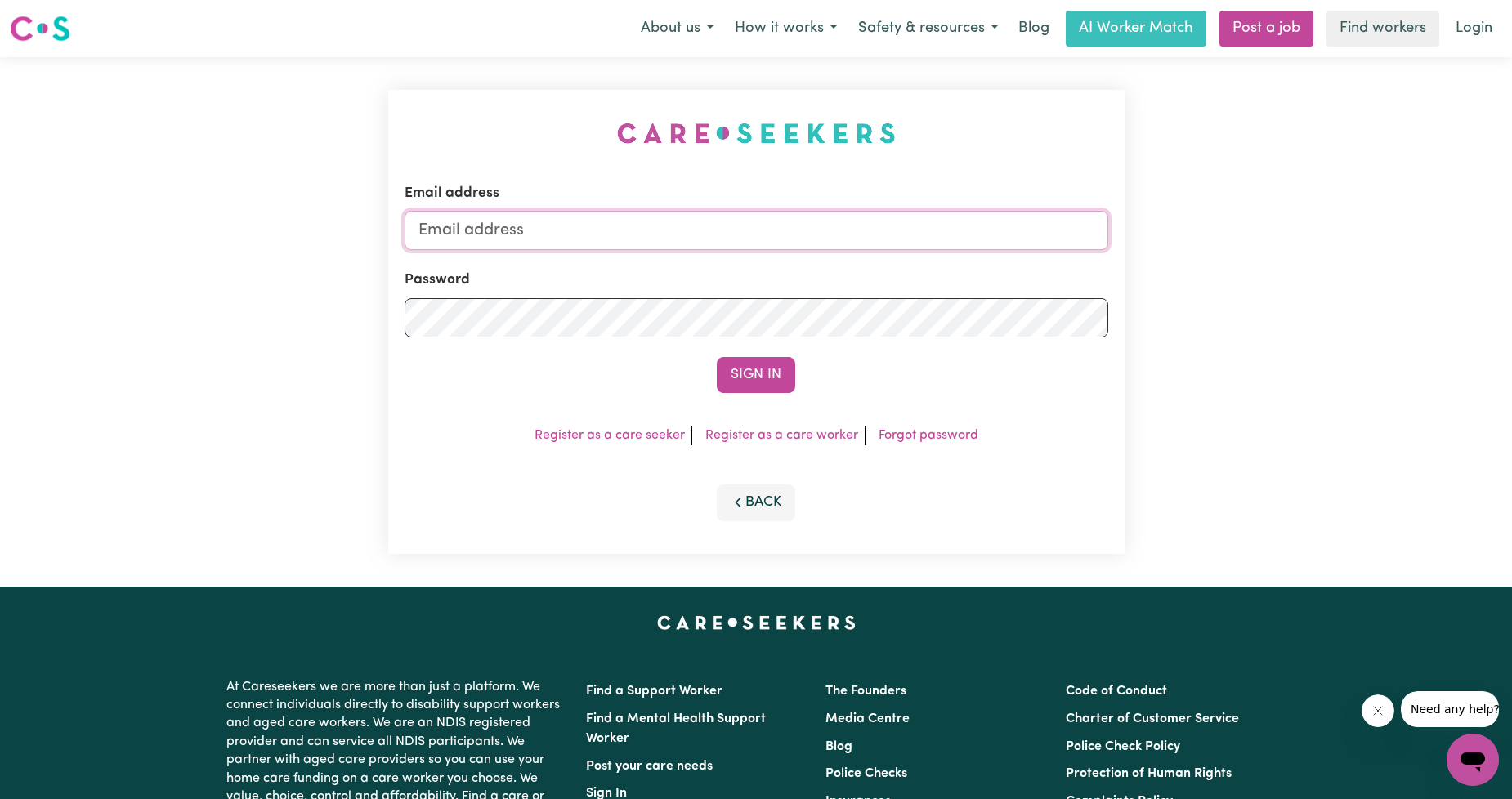
click at [714, 242] on input "Email address" at bounding box center [756, 231] width 703 height 39
drag, startPoint x: 499, startPoint y: 238, endPoint x: 895, endPoint y: 200, distance: 397.8
click at [881, 194] on div "Email address [EMAIL_ADDRESS][PERSON_NAME][DOMAIN_NAME]" at bounding box center [756, 216] width 703 height 67
type input "[EMAIL_ADDRESS][DOMAIN_NAME]"
click at [761, 376] on button "Sign In" at bounding box center [756, 375] width 79 height 36
